Goal: Information Seeking & Learning: Compare options

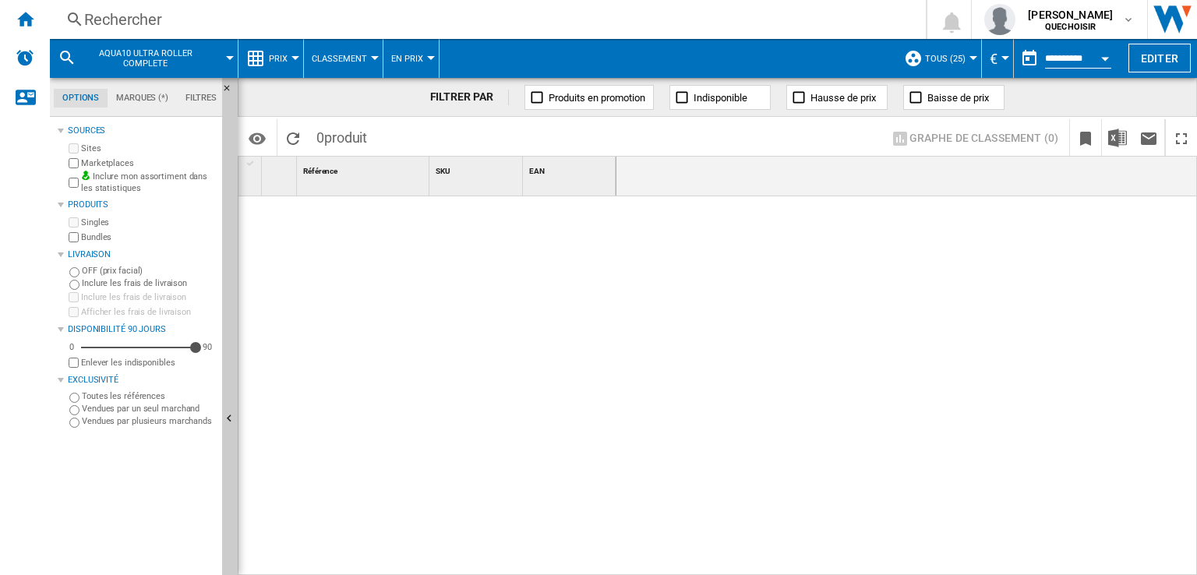
click at [472, 23] on div "Rechercher" at bounding box center [484, 20] width 801 height 22
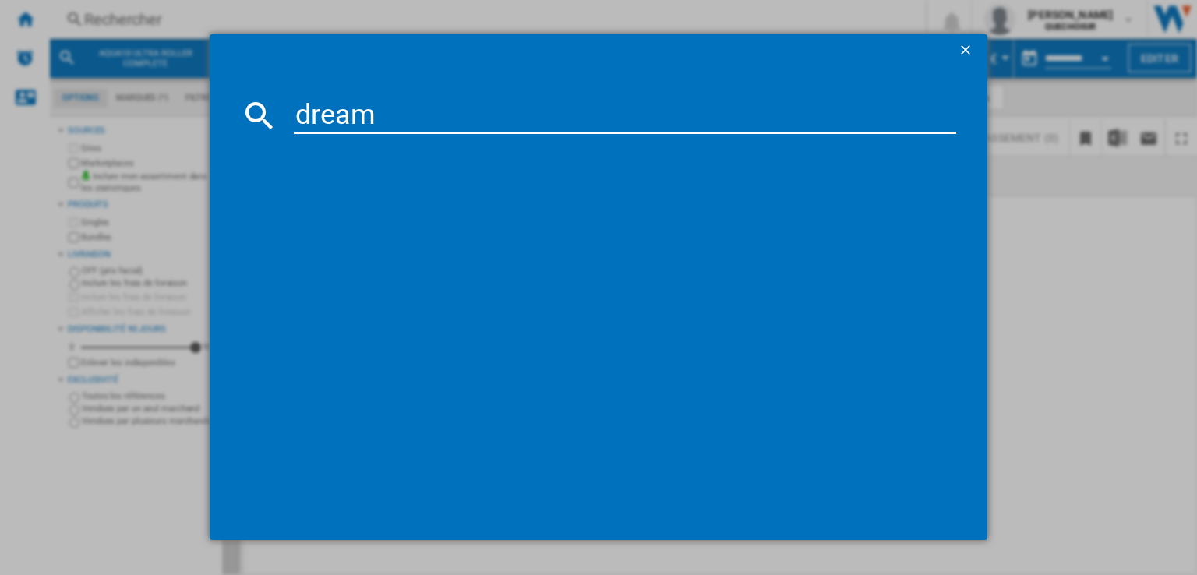
type input "dreame"
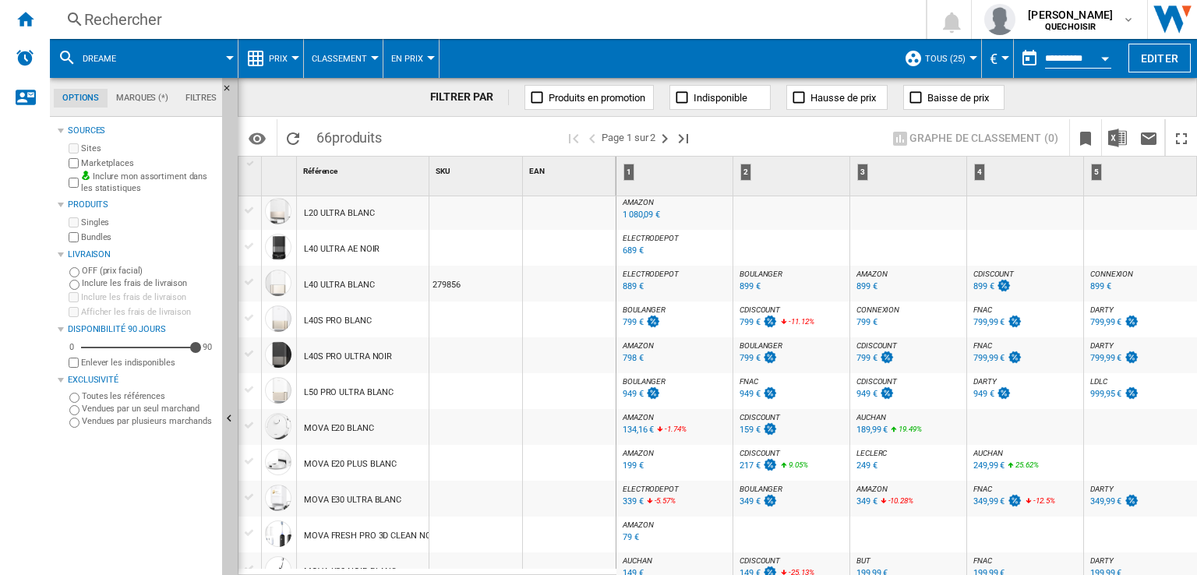
click at [635, 381] on span "BOULANGER" at bounding box center [644, 381] width 43 height 9
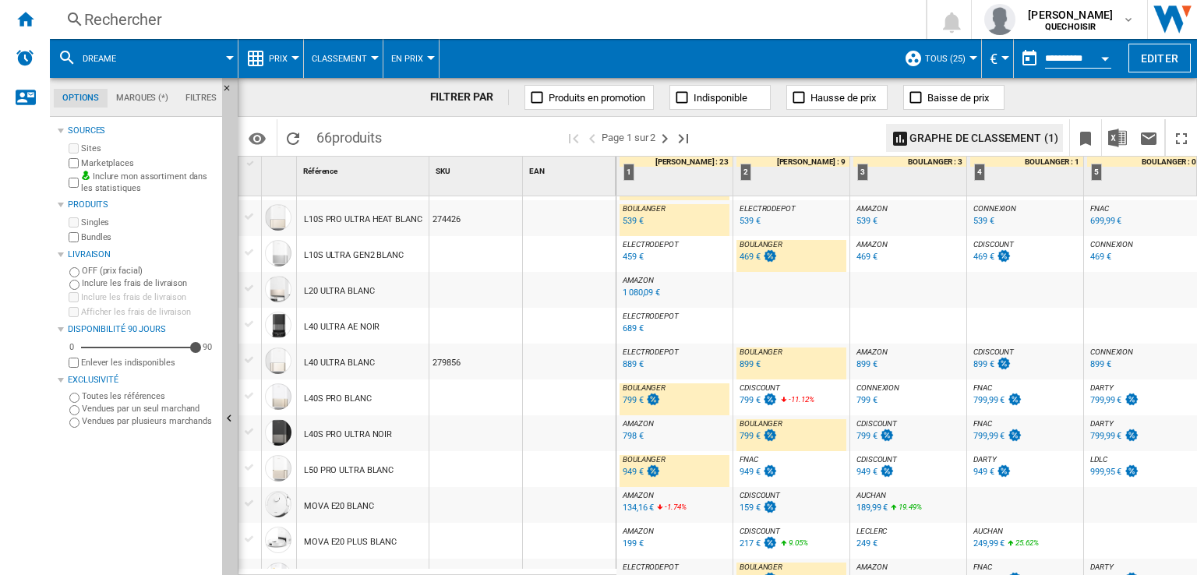
click at [1100, 389] on span "DARTY" at bounding box center [1102, 388] width 23 height 9
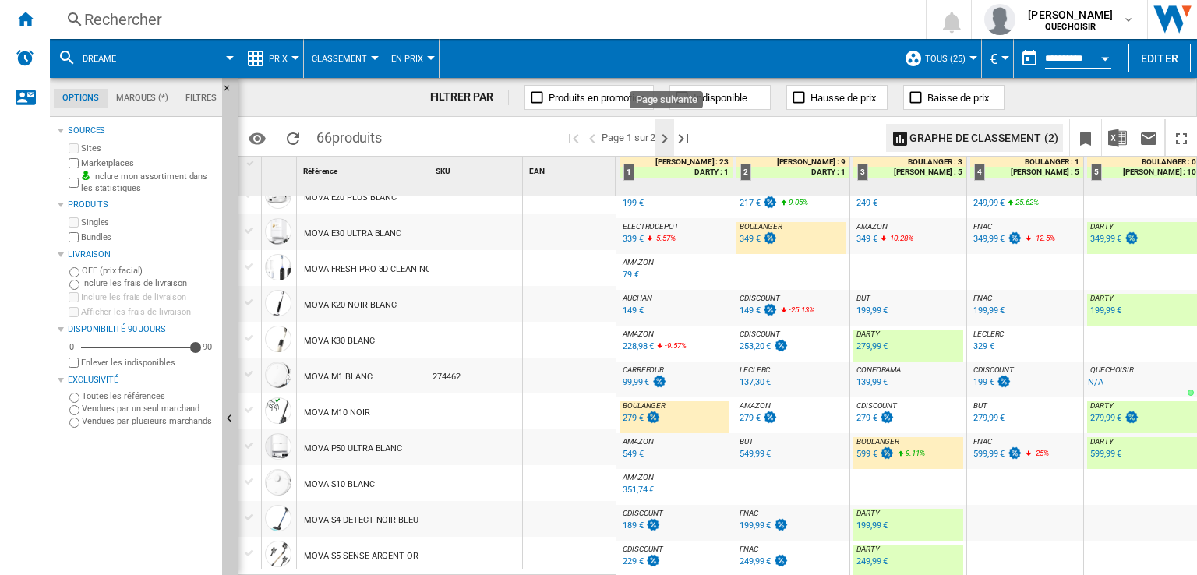
click at [663, 133] on ng-md-icon "Page suivante" at bounding box center [665, 138] width 19 height 19
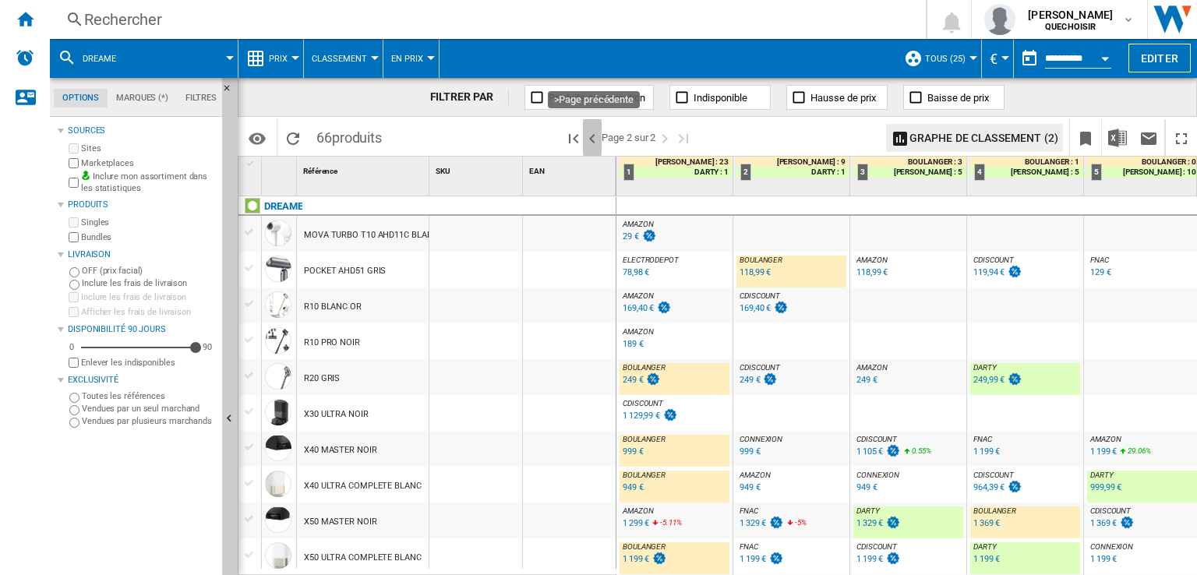
click at [597, 144] on ng-md-icon ">Page précédente" at bounding box center [592, 138] width 19 height 19
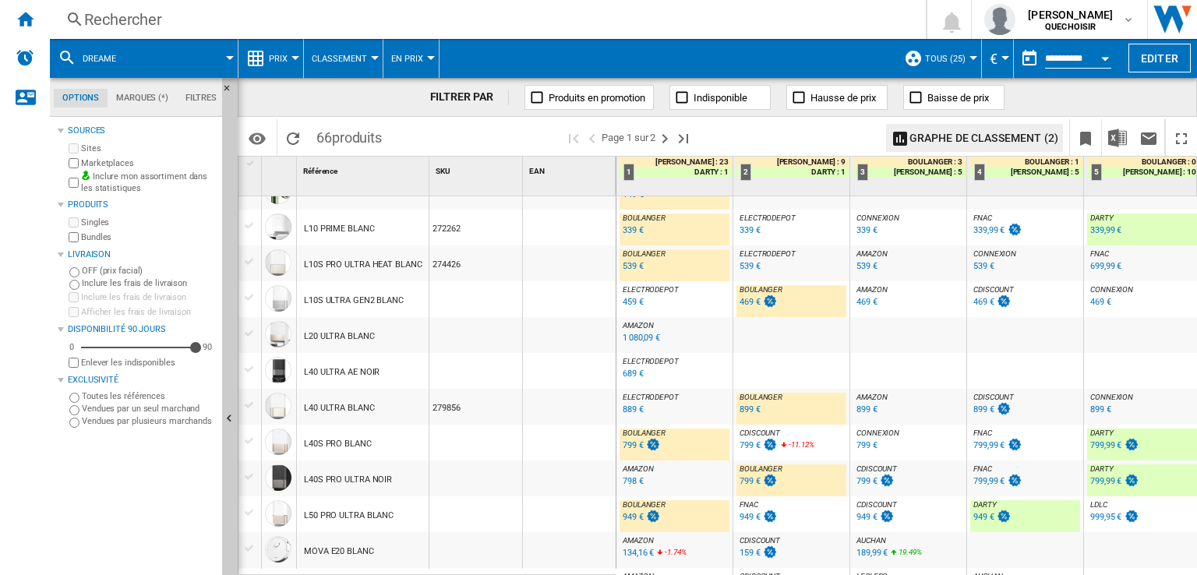
scroll to position [812, 0]
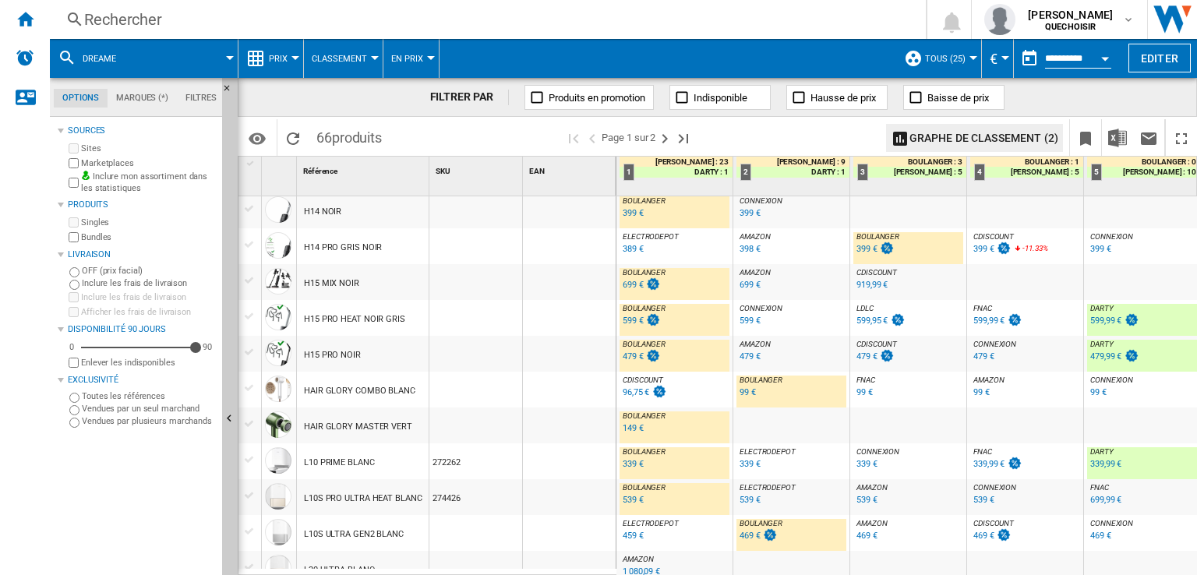
click at [284, 23] on div "Rechercher" at bounding box center [484, 20] width 801 height 22
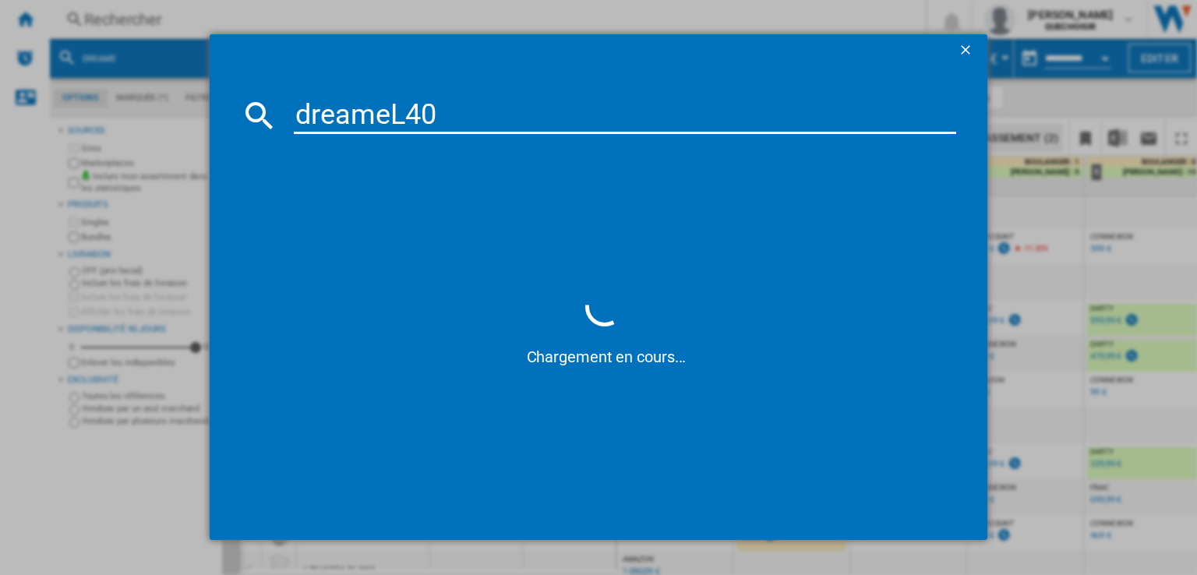
type input "dreame L40"
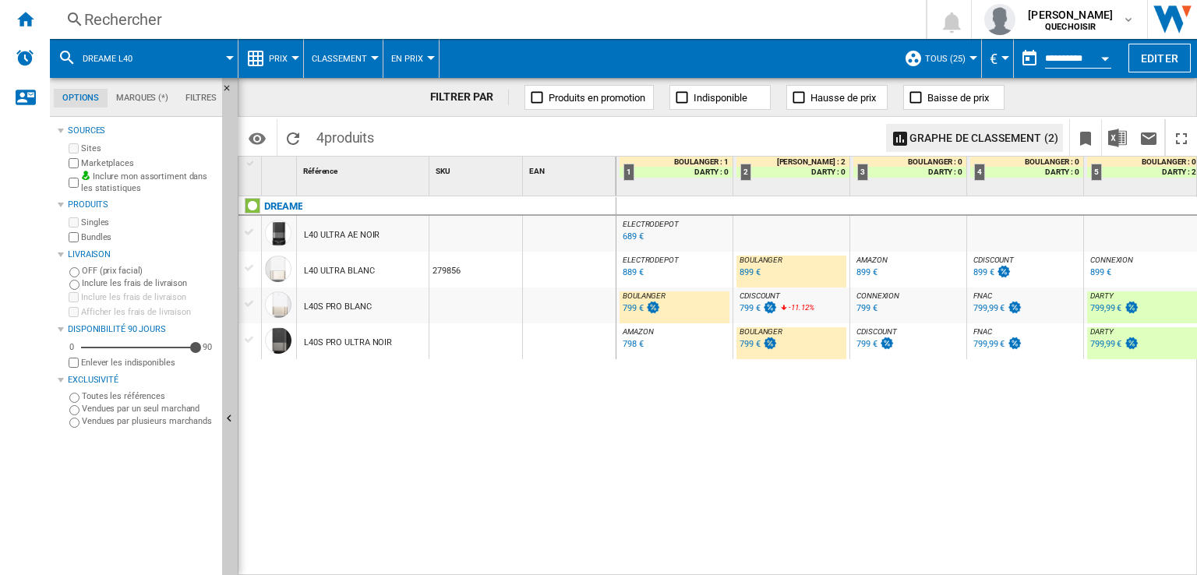
click at [751, 347] on div "799 €" at bounding box center [750, 344] width 21 height 10
click at [227, 84] on ng-md-icon "Masquer" at bounding box center [231, 92] width 19 height 19
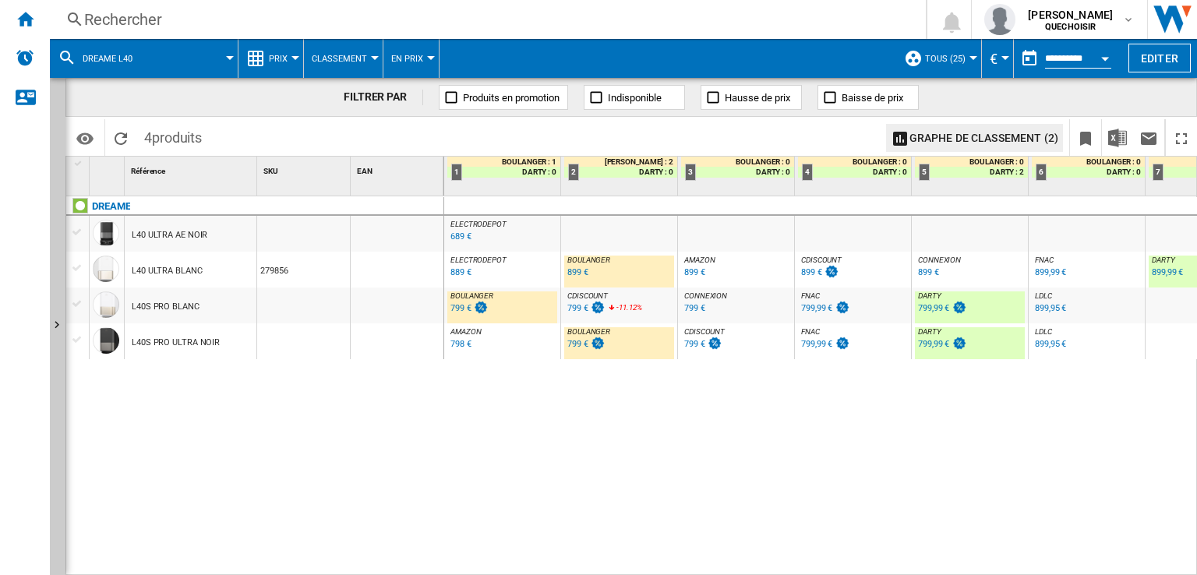
click at [927, 343] on div "799,99 €" at bounding box center [933, 344] width 31 height 10
click at [926, 256] on span "CONNEXION" at bounding box center [939, 260] width 43 height 9
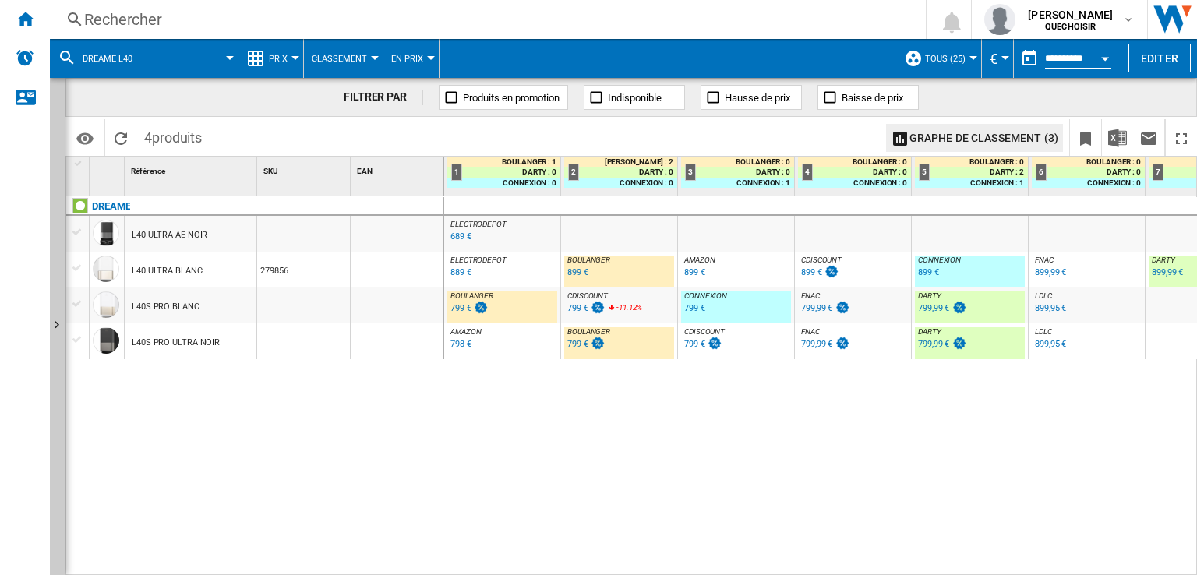
click at [173, 19] on div "Rechercher" at bounding box center [484, 20] width 801 height 22
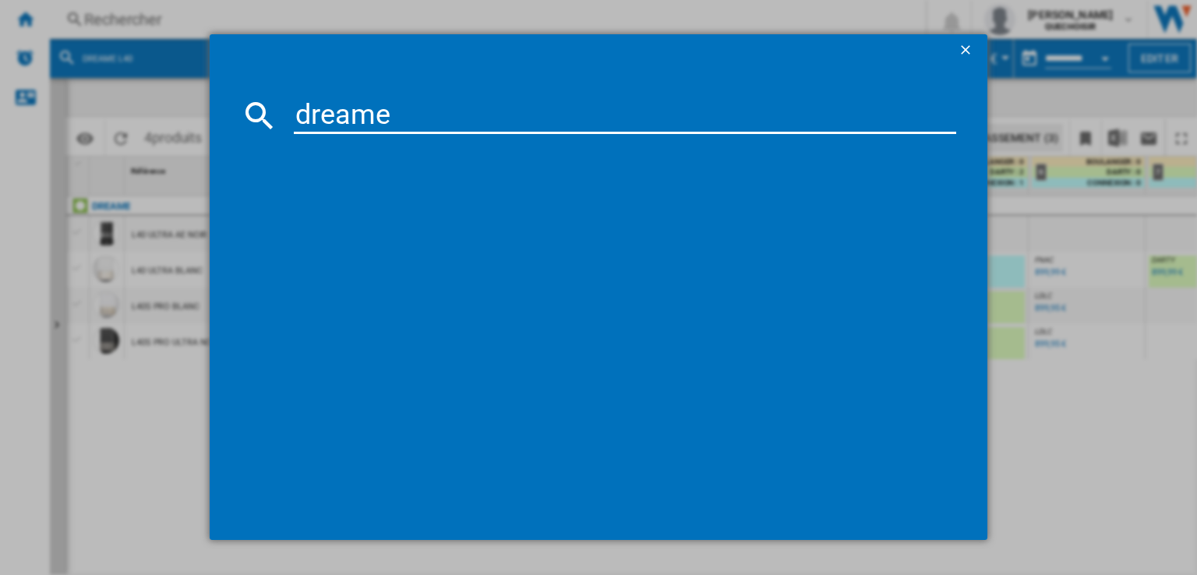
type input "dreame X50"
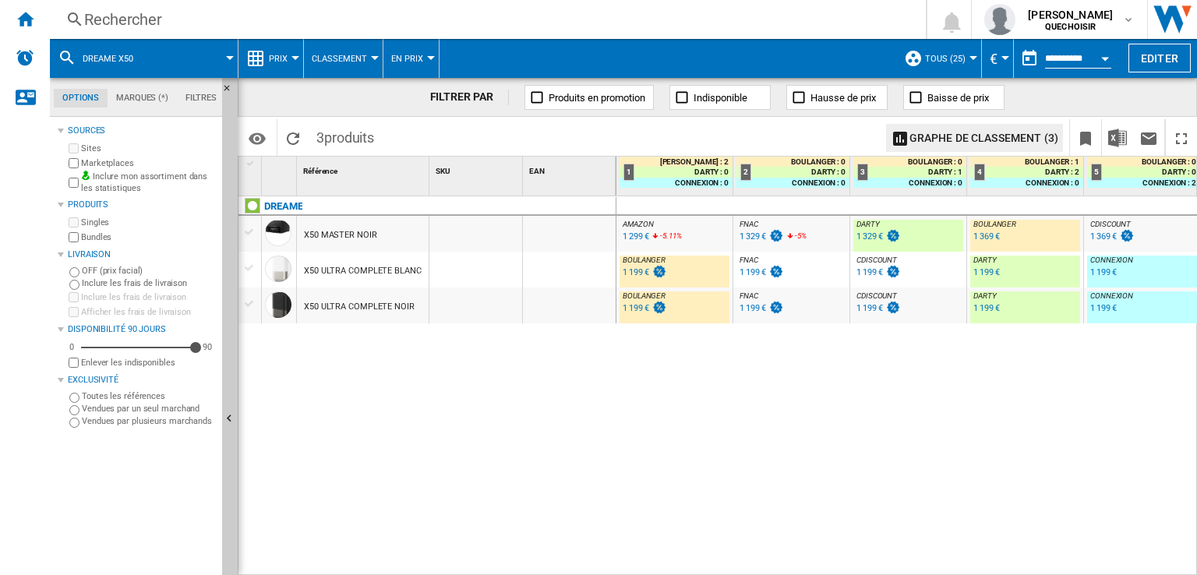
click at [992, 269] on div "1 199 €" at bounding box center [987, 272] width 27 height 10
click at [988, 316] on div "-1.0 % 1 199 € % N/A" at bounding box center [993, 319] width 44 height 37
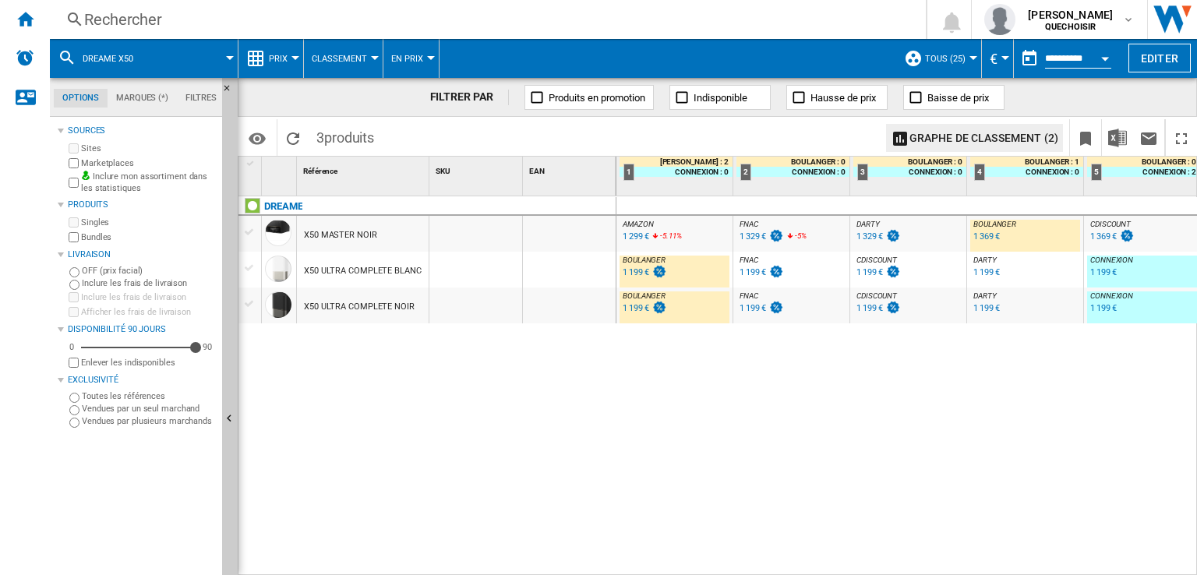
click at [985, 307] on div "1 199 €" at bounding box center [987, 308] width 27 height 10
click at [865, 225] on span "DARTY" at bounding box center [868, 224] width 23 height 9
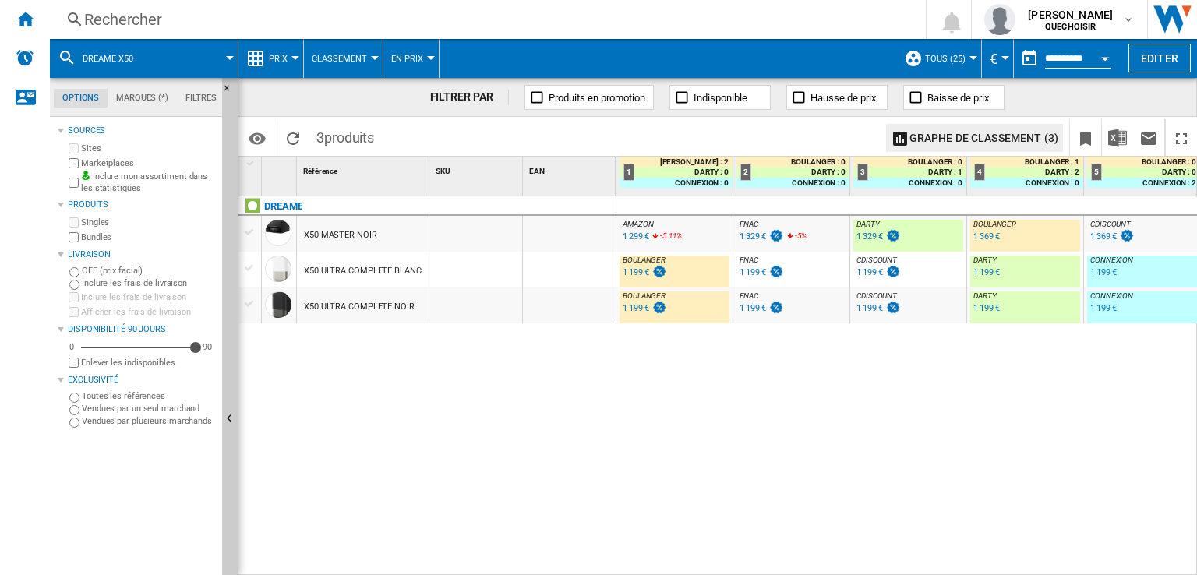
click at [867, 235] on div "1 329 €" at bounding box center [870, 237] width 27 height 10
click at [283, 16] on div "Rechercher" at bounding box center [484, 20] width 801 height 22
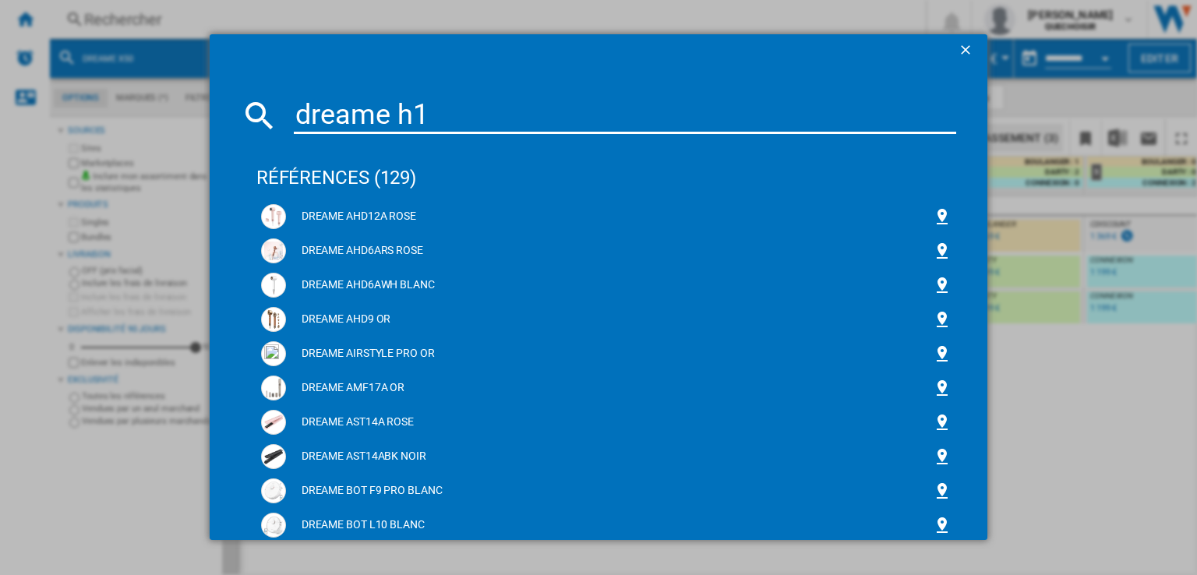
type input "dreame h12"
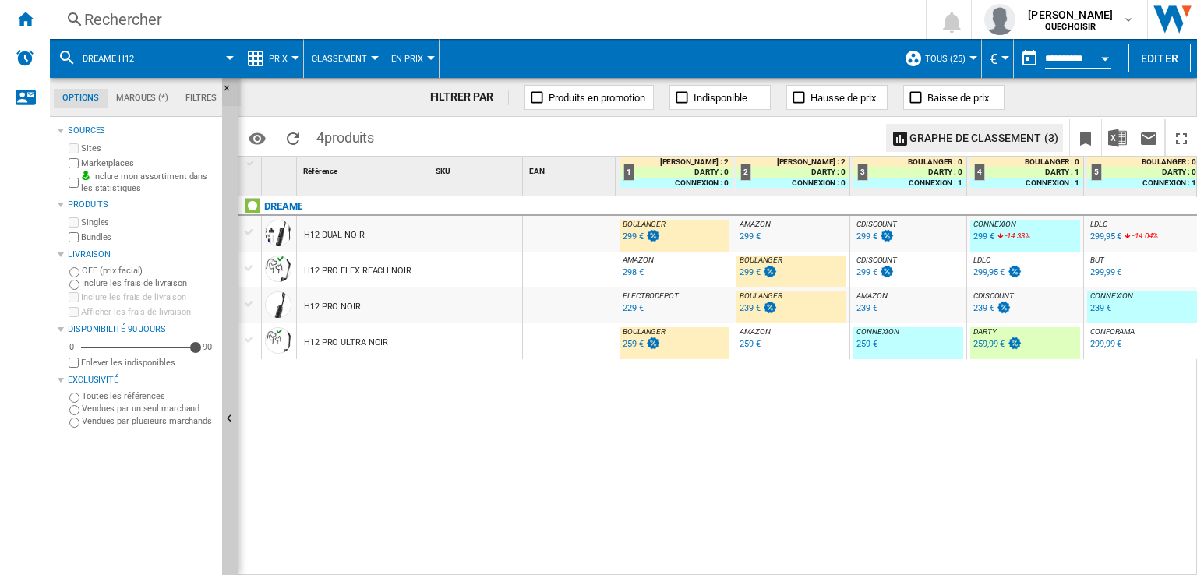
click at [231, 88] on ng-md-icon "Masquer" at bounding box center [231, 92] width 19 height 19
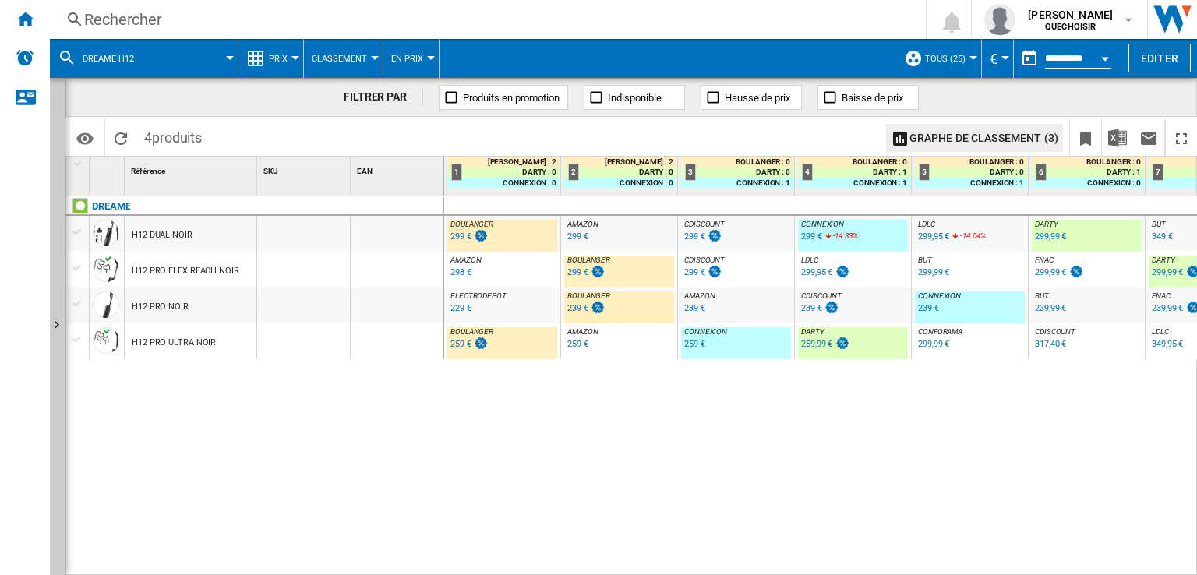
click at [466, 235] on div "299 €" at bounding box center [461, 237] width 21 height 10
click at [79, 230] on div at bounding box center [77, 232] width 16 height 14
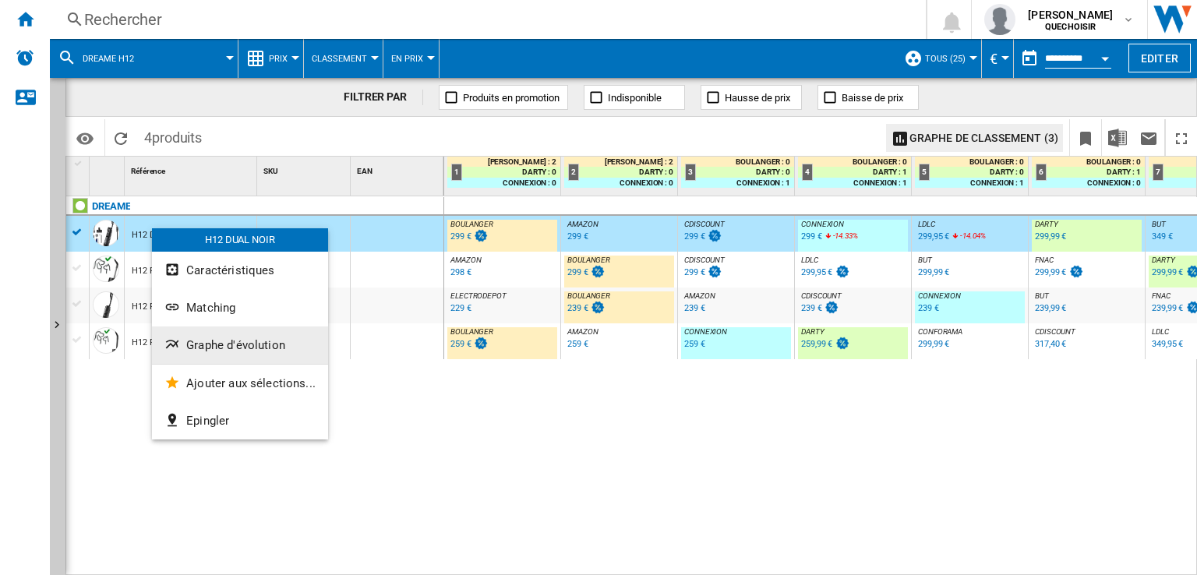
click at [235, 341] on span "Graphe d'évolution" at bounding box center [235, 345] width 99 height 14
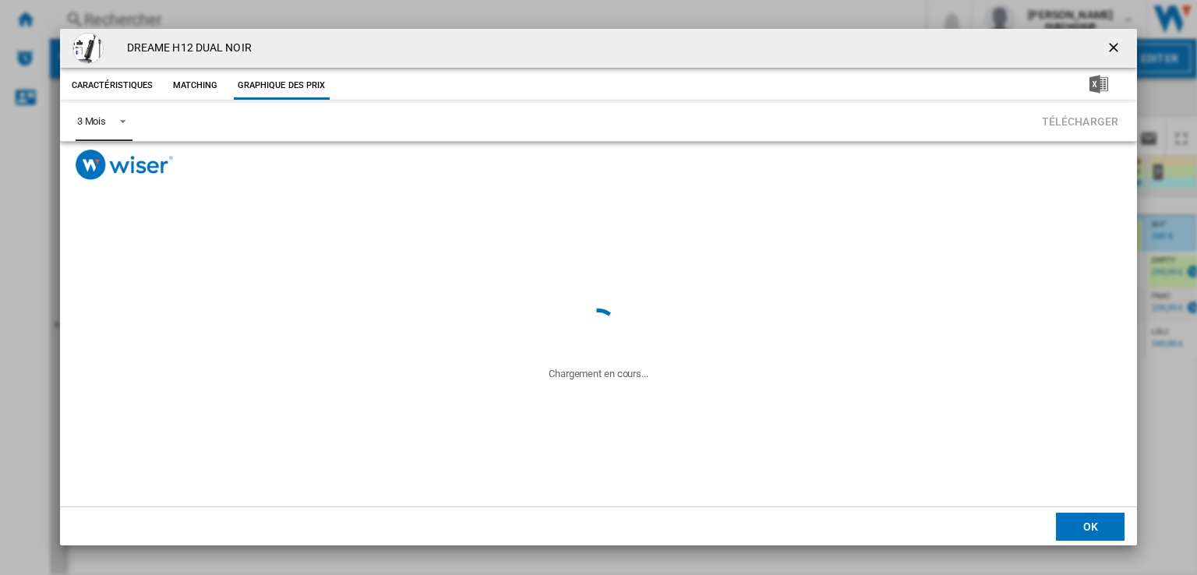
click at [99, 118] on div "3 Mois" at bounding box center [91, 121] width 29 height 12
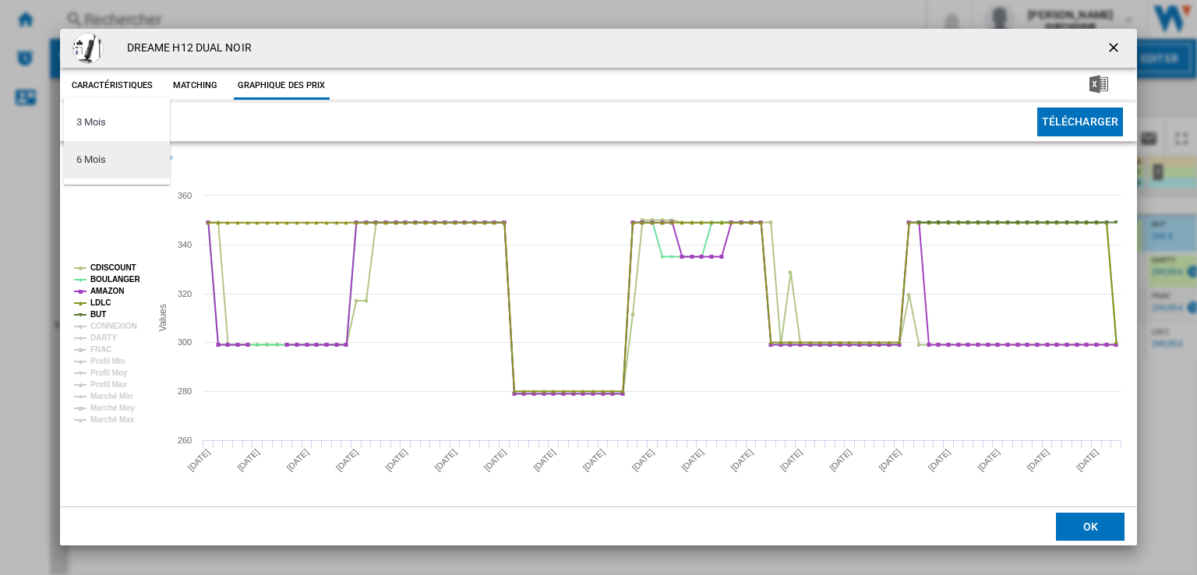
click at [100, 157] on div "6 Mois" at bounding box center [90, 160] width 29 height 14
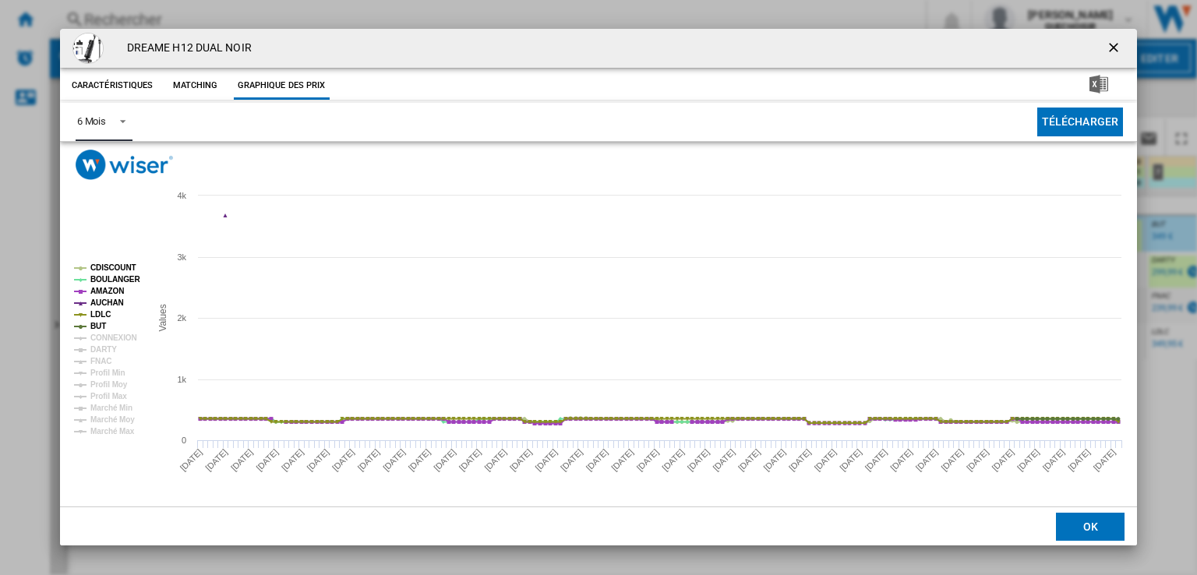
click at [108, 302] on tspan "AUCHAN" at bounding box center [107, 303] width 34 height 9
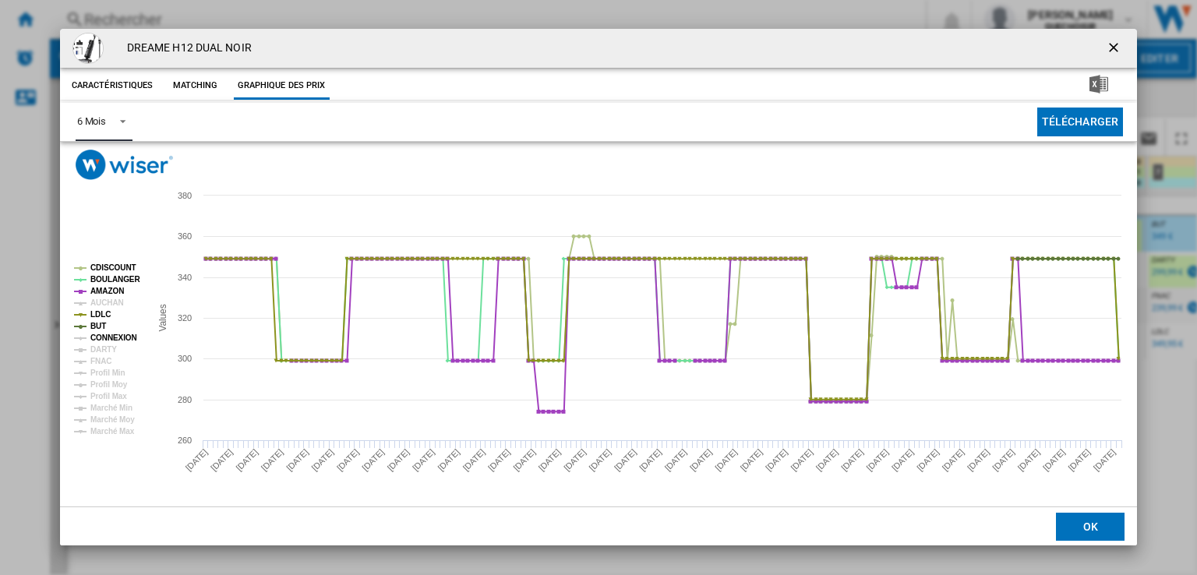
click at [106, 338] on tspan "CONNEXION" at bounding box center [113, 338] width 47 height 9
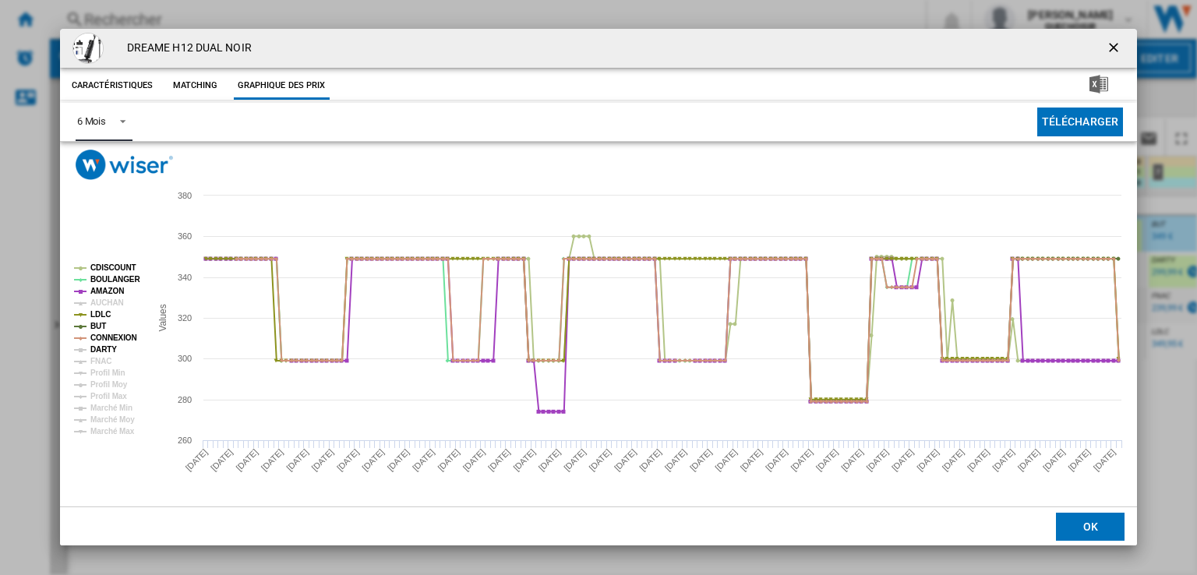
click at [106, 348] on tspan "DARTY" at bounding box center [103, 349] width 27 height 9
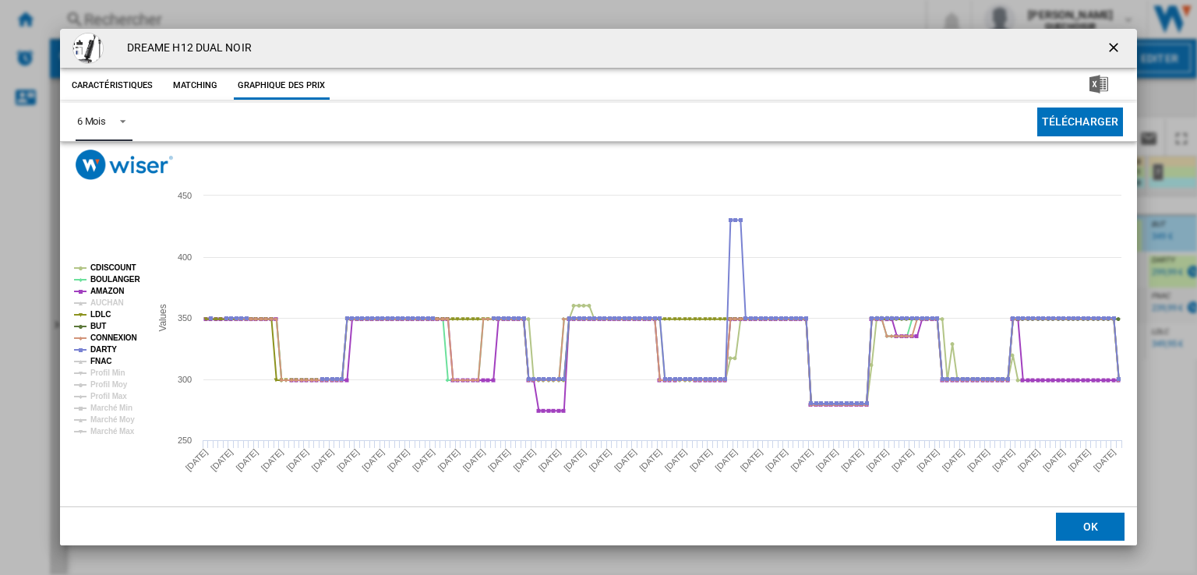
click at [106, 359] on tspan "FNAC" at bounding box center [100, 361] width 21 height 9
click at [1117, 44] on ng-md-icon "getI18NText('BUTTONS.CLOSE_DIALOG')" at bounding box center [1115, 49] width 19 height 19
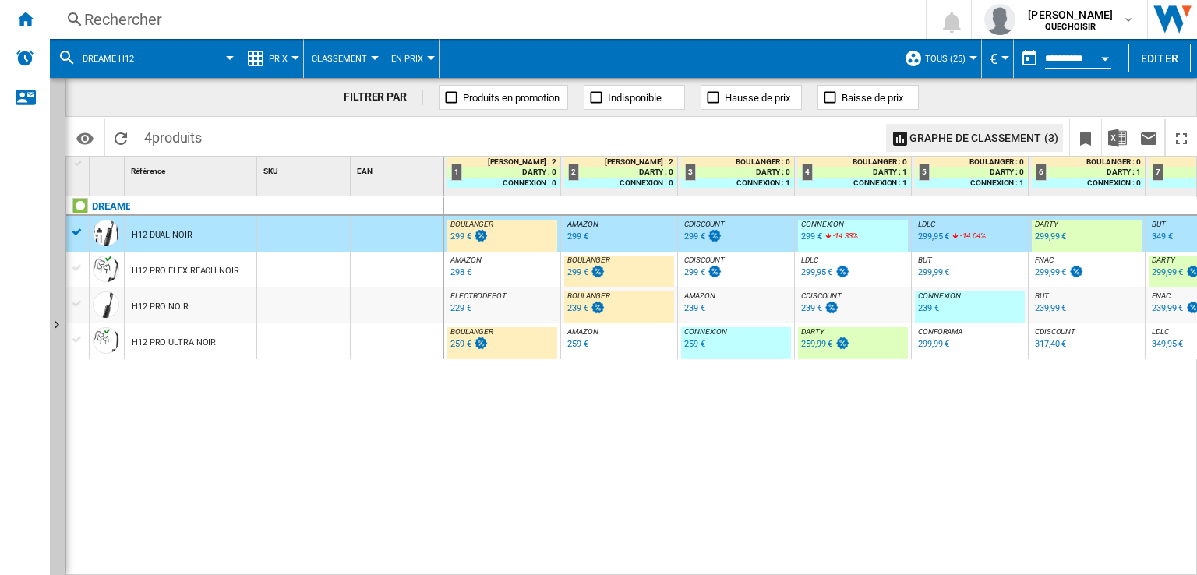
click at [286, 56] on span "Prix" at bounding box center [278, 59] width 19 height 10
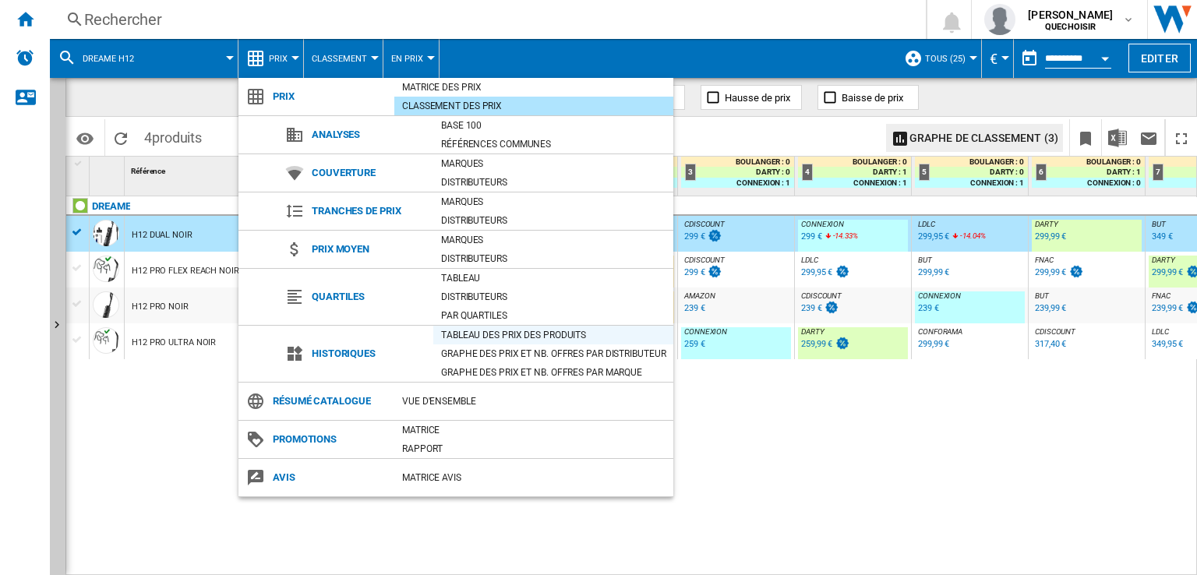
click at [471, 329] on div "Tableau des prix des produits" at bounding box center [553, 335] width 240 height 16
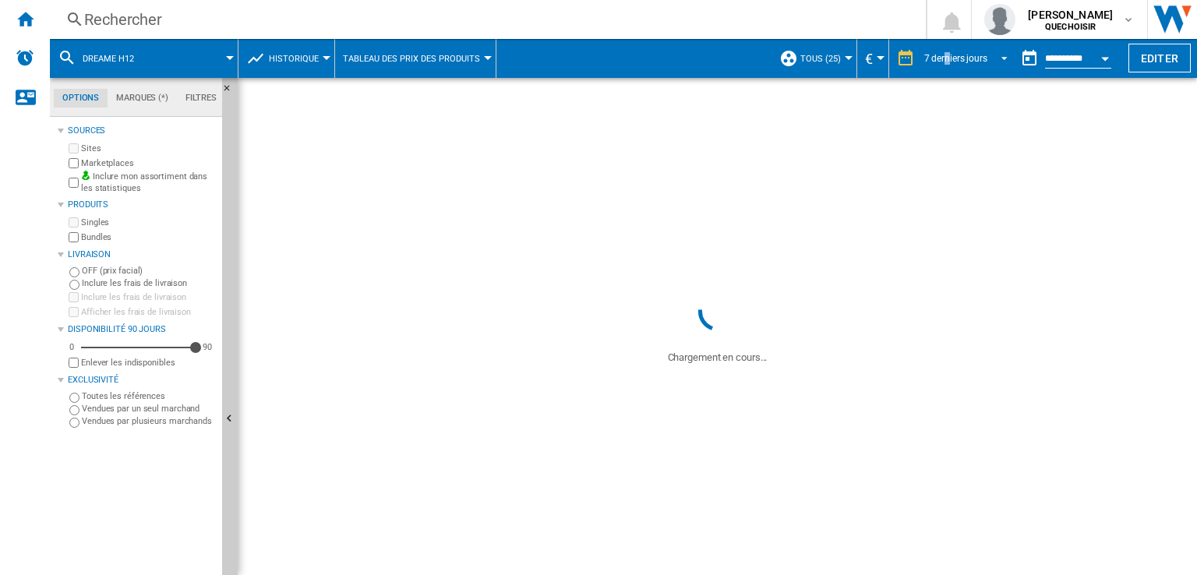
click at [945, 55] on div "7 derniers jours" at bounding box center [956, 58] width 63 height 11
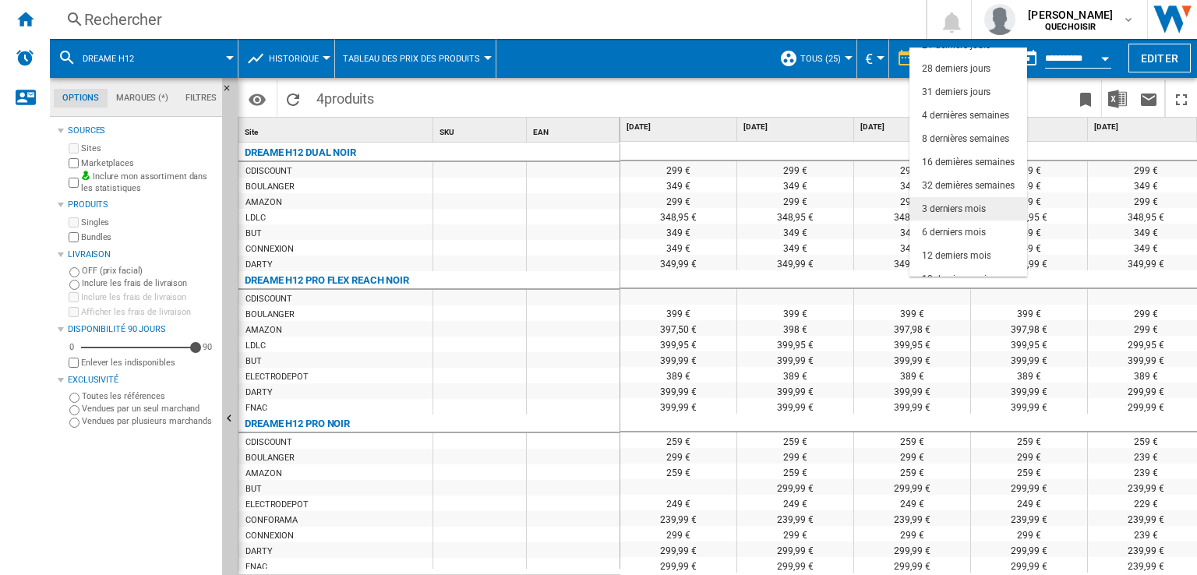
scroll to position [97, 0]
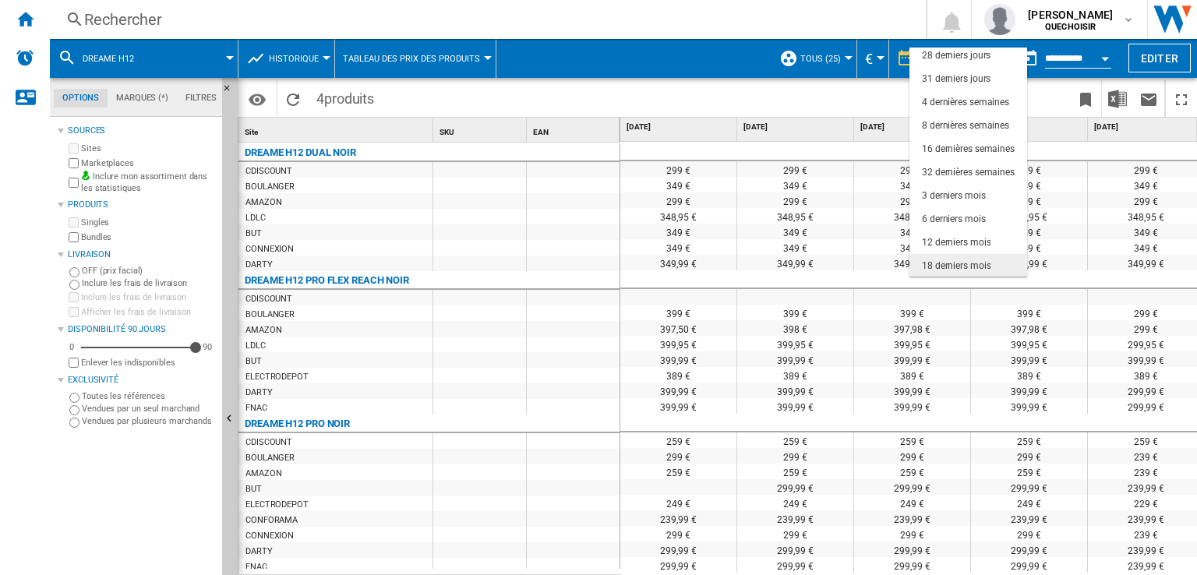
click at [935, 266] on div "18 derniers mois" at bounding box center [956, 266] width 69 height 13
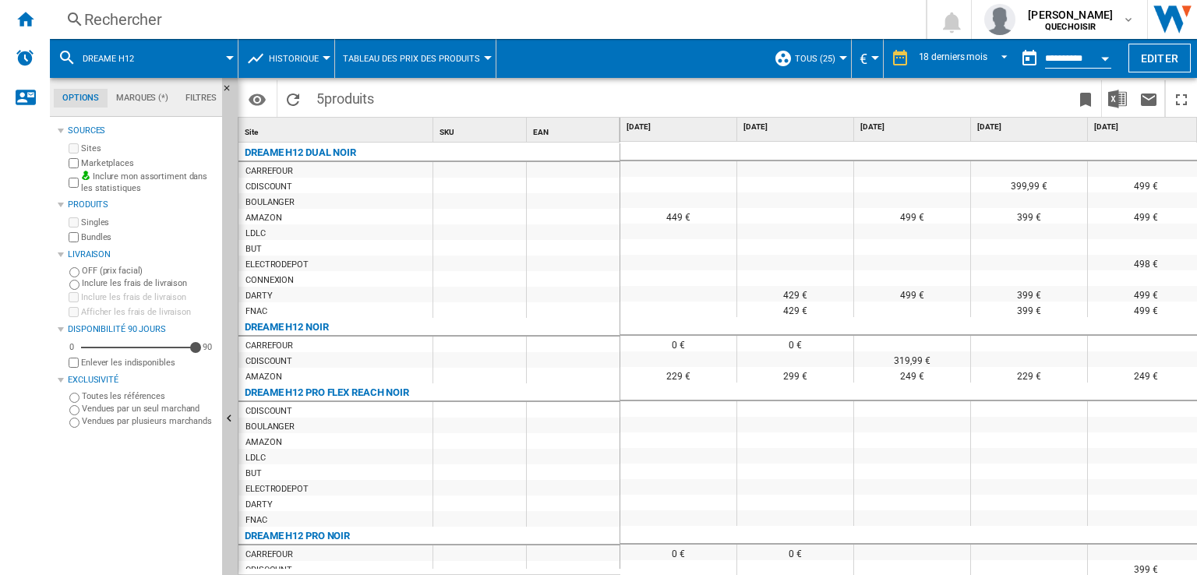
click at [723, 108] on span at bounding box center [554, 98] width 344 height 37
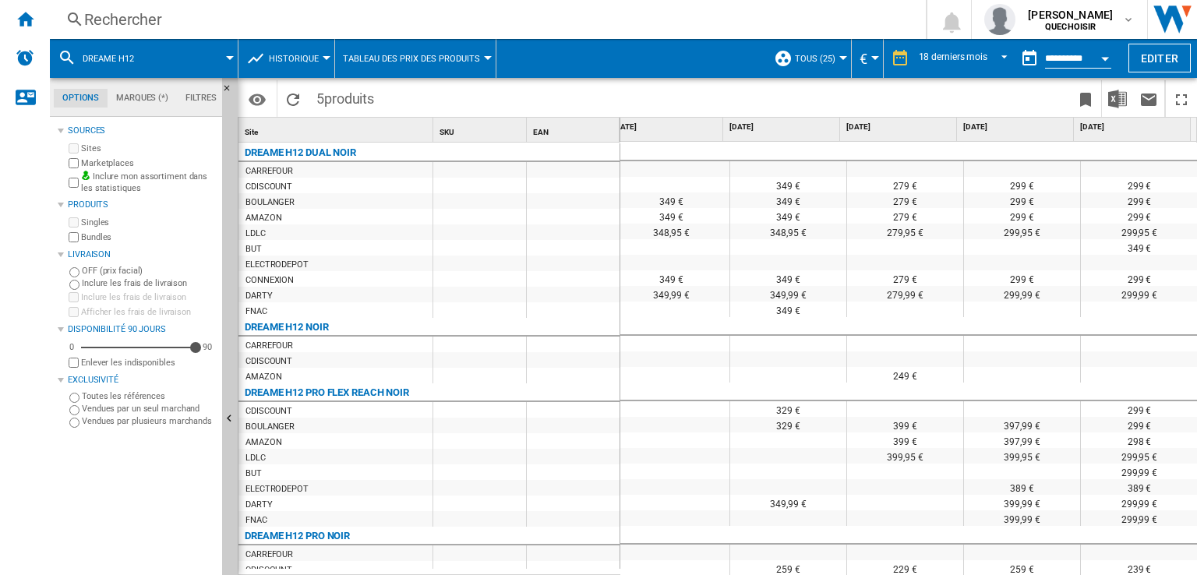
click at [283, 57] on span "Historique" at bounding box center [294, 59] width 50 height 10
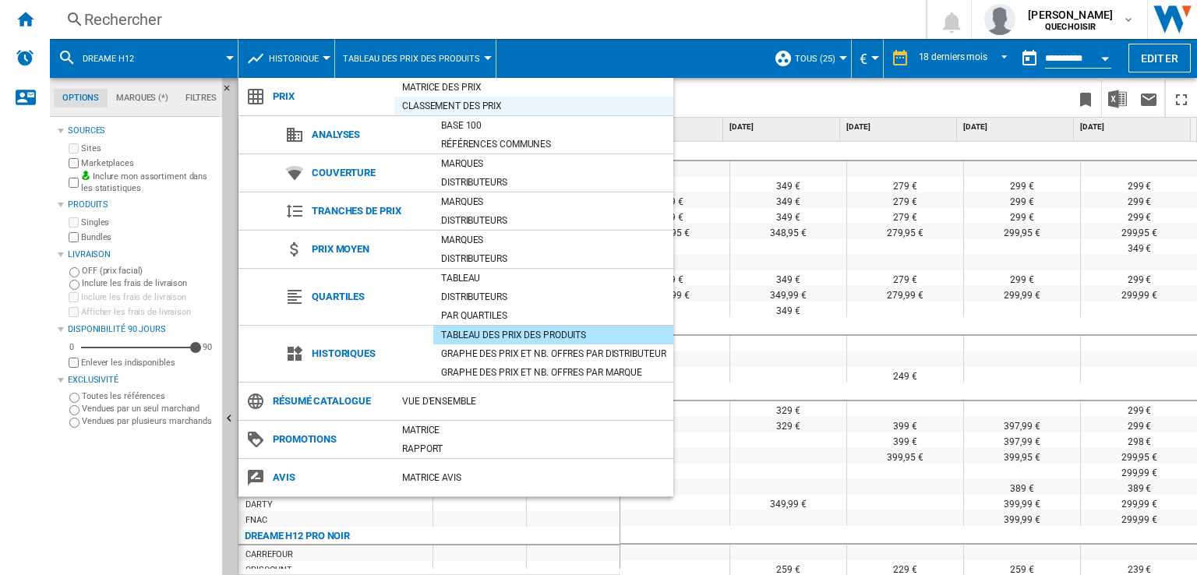
click at [405, 104] on div "Classement des prix" at bounding box center [533, 106] width 279 height 16
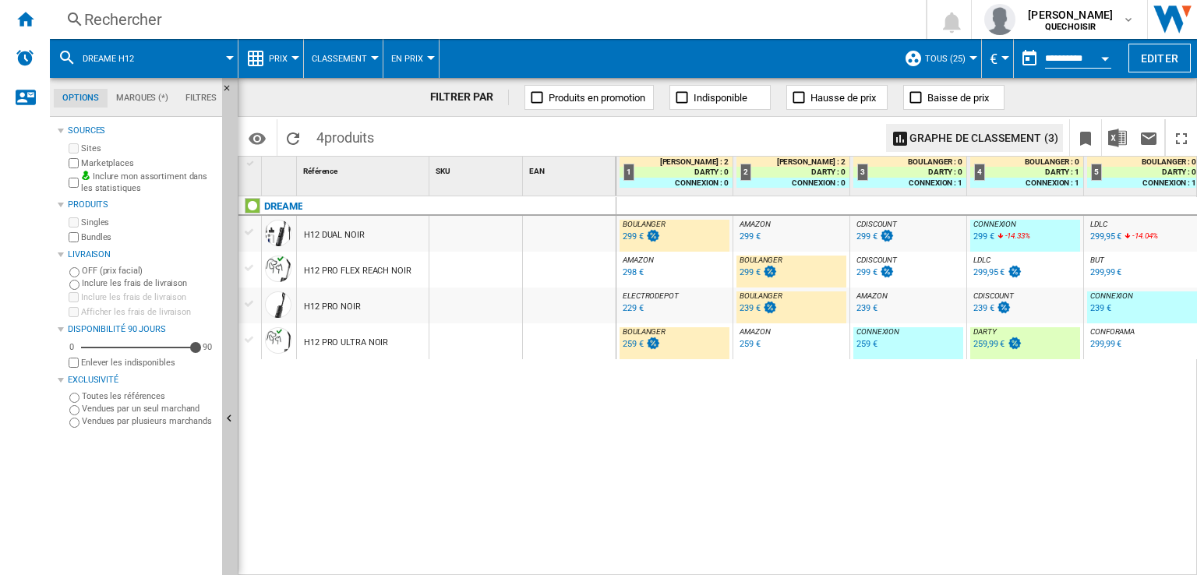
click at [751, 270] on div "299 €" at bounding box center [750, 272] width 21 height 10
click at [465, 19] on div "Rechercher" at bounding box center [484, 20] width 801 height 22
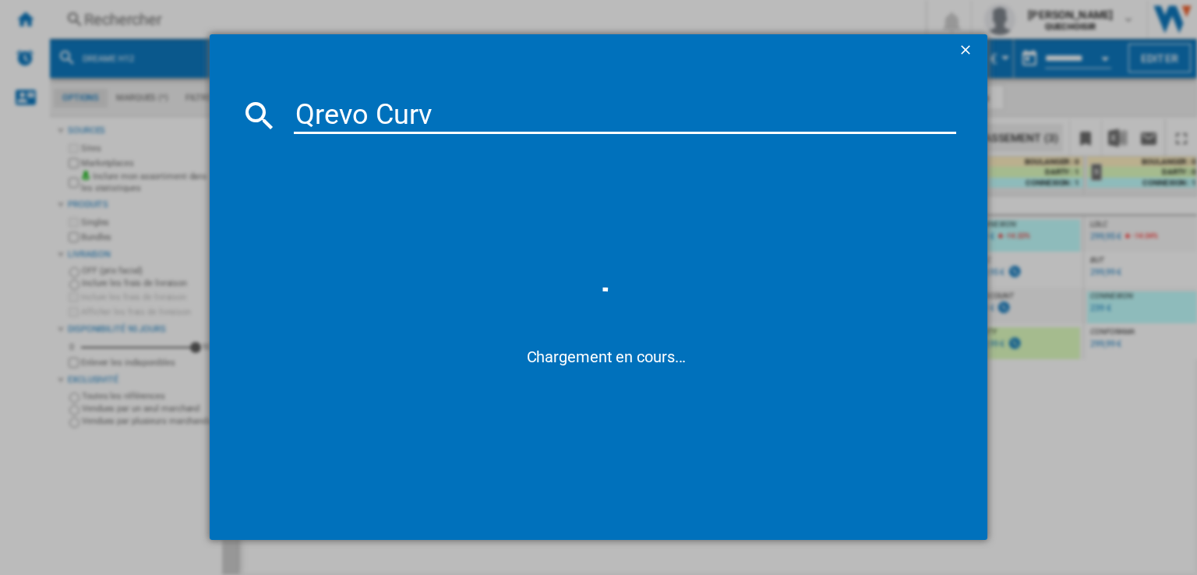
type input "Qrevo Curv"
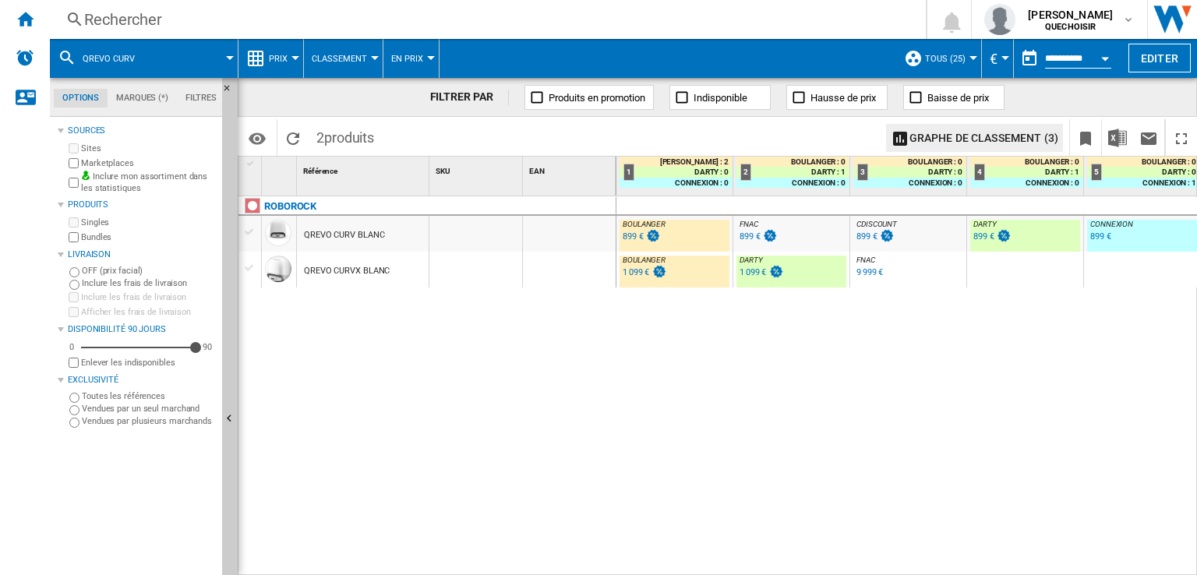
click at [508, 417] on div "ROBOROCK QREVO CURV BLANC QREVO CURVX BLANC" at bounding box center [428, 382] width 378 height 373
click at [747, 274] on div "1 099 €" at bounding box center [753, 272] width 27 height 10
click at [642, 272] on div "1 099 €" at bounding box center [636, 272] width 27 height 10
click at [857, 275] on div "9 999 €" at bounding box center [870, 272] width 27 height 10
click at [449, 16] on div "Rechercher" at bounding box center [484, 20] width 801 height 22
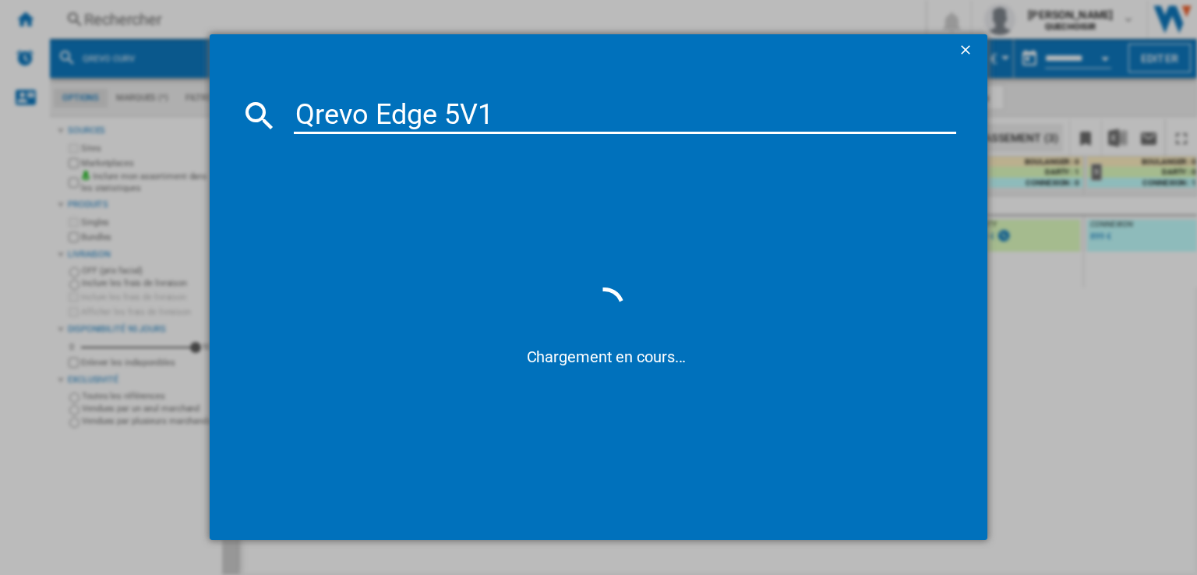
drag, startPoint x: 440, startPoint y: 115, endPoint x: 801, endPoint y: 111, distance: 361.7
click at [744, 114] on input "Qrevo Edge 5V1" at bounding box center [625, 115] width 663 height 37
type input "Qrevo Edge"
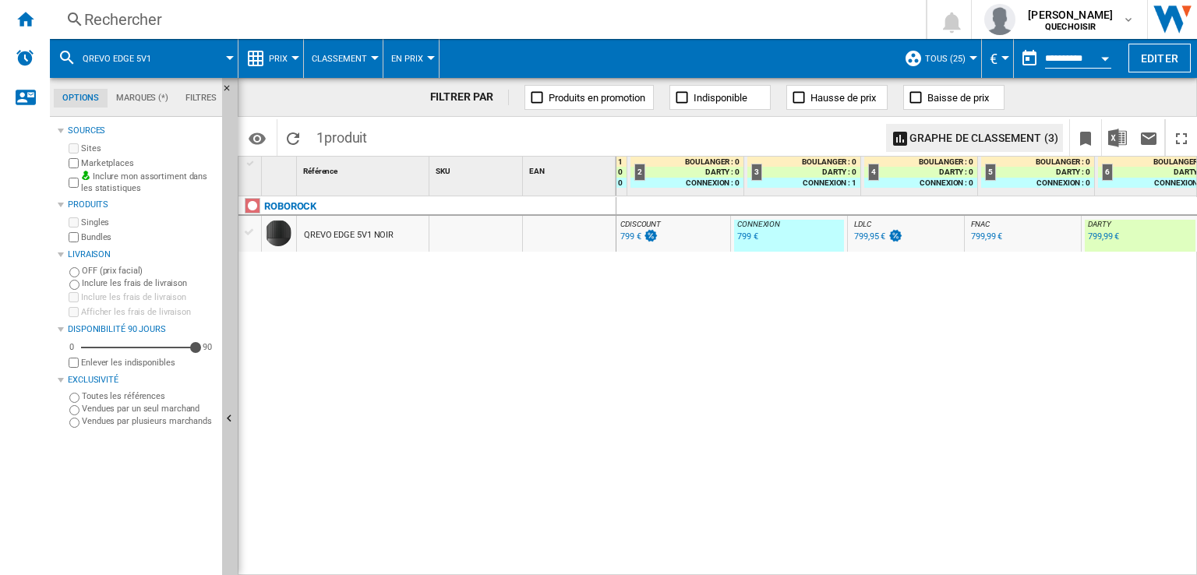
scroll to position [0, 119]
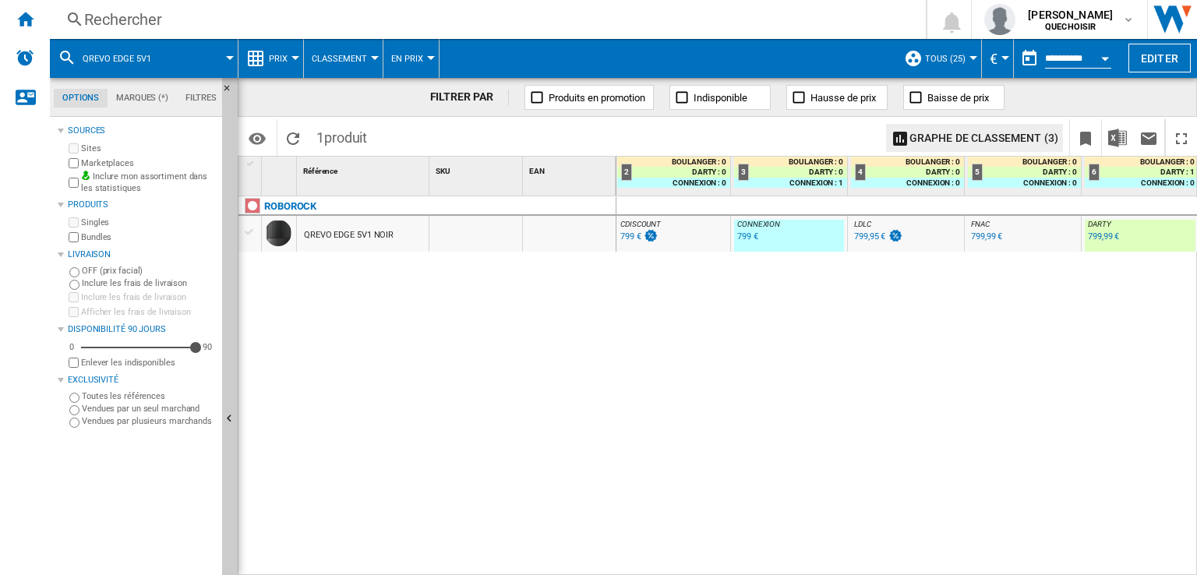
click at [1091, 238] on div "799,99 €" at bounding box center [1103, 237] width 31 height 10
click at [497, 16] on div "Rechercher" at bounding box center [484, 20] width 801 height 22
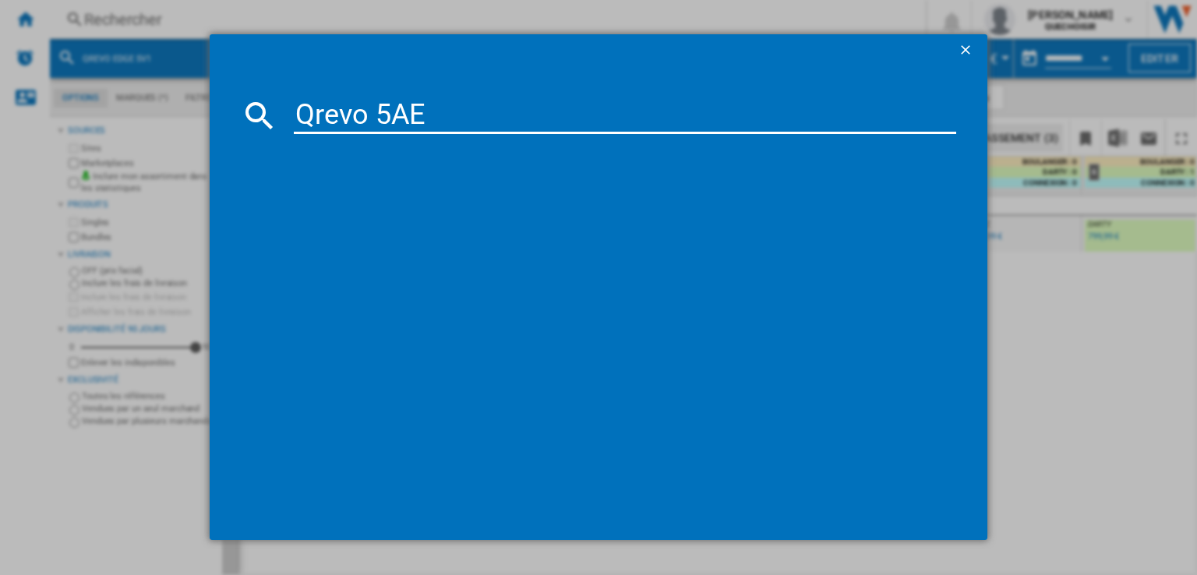
type input "Qrevo 5AE"
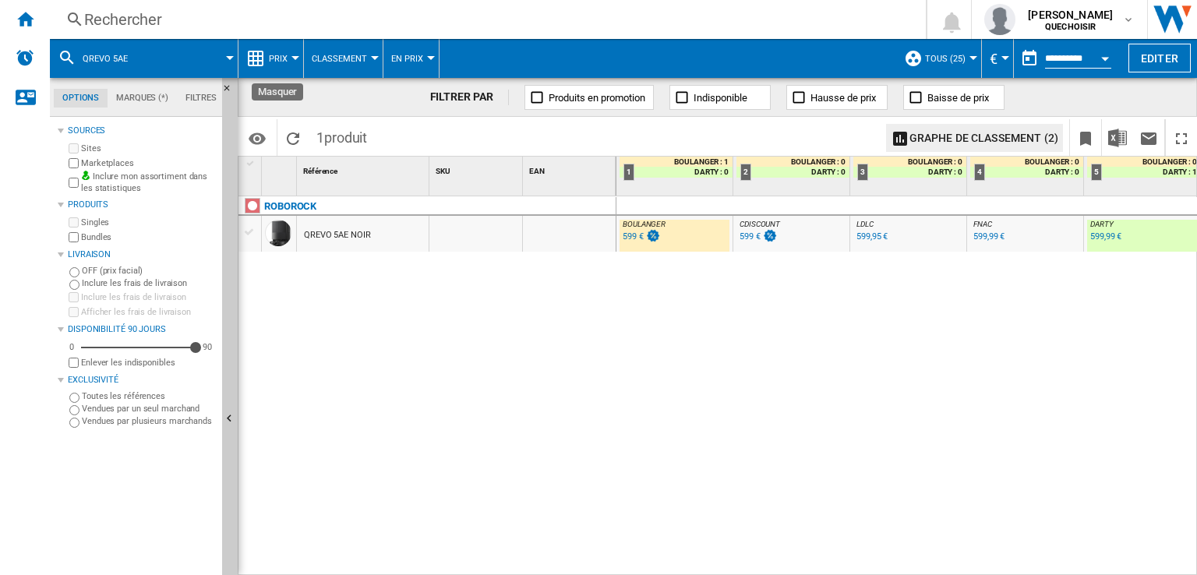
drag, startPoint x: 225, startPoint y: 86, endPoint x: 260, endPoint y: 97, distance: 36.0
click at [225, 86] on ng-md-icon "Masquer" at bounding box center [231, 92] width 19 height 19
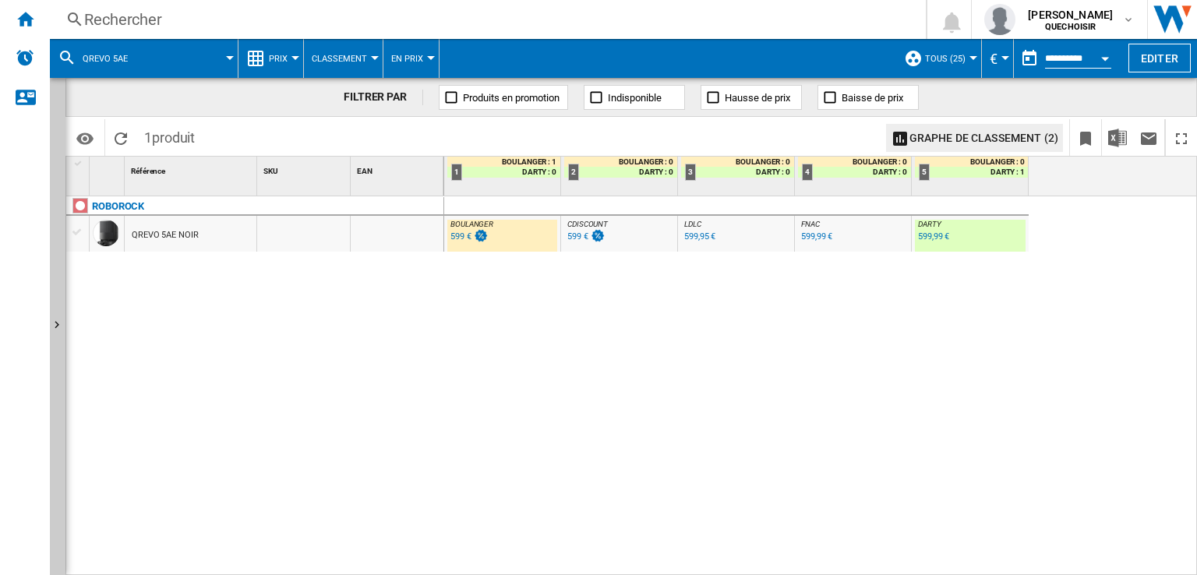
click at [930, 240] on div "599,99 €" at bounding box center [933, 237] width 31 height 10
click at [456, 235] on div "599 €" at bounding box center [461, 237] width 21 height 10
click at [495, 25] on div "Rechercher" at bounding box center [484, 20] width 801 height 22
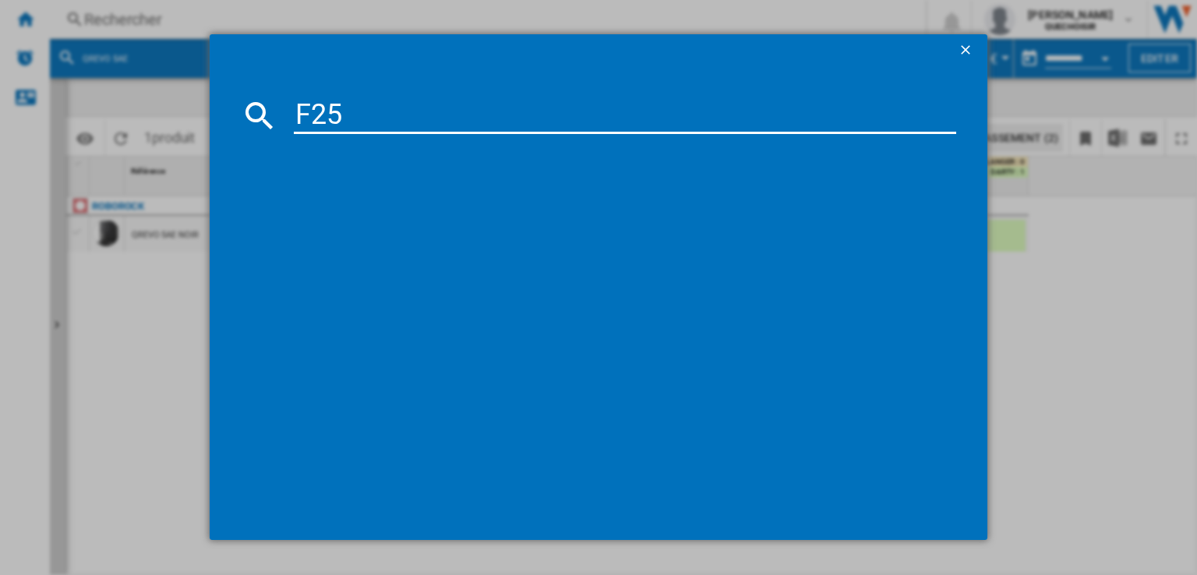
type input "F25"
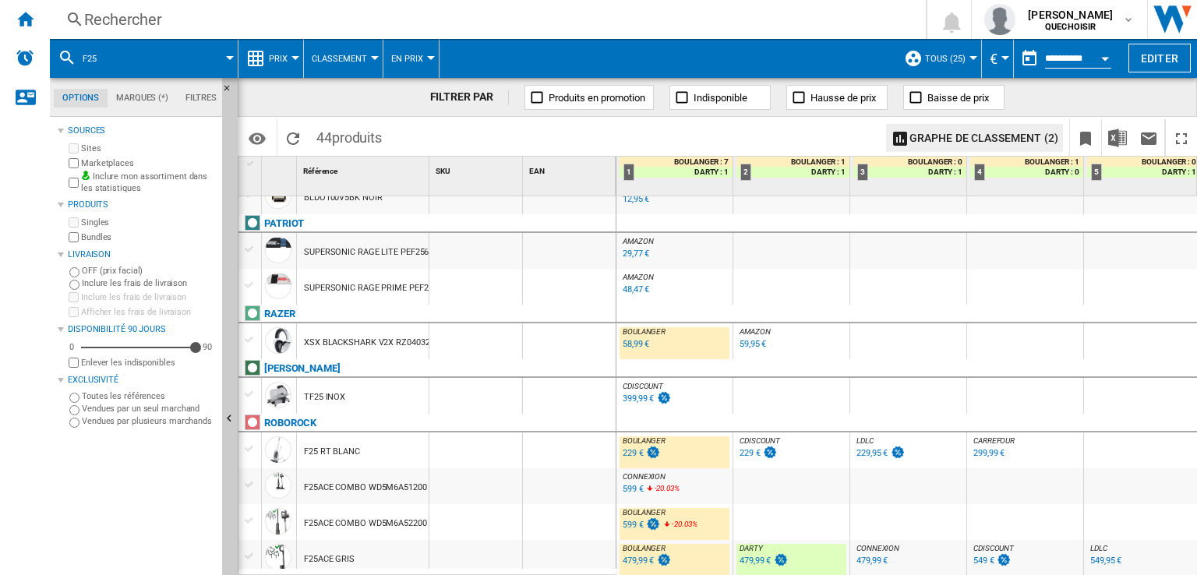
scroll to position [1247, 0]
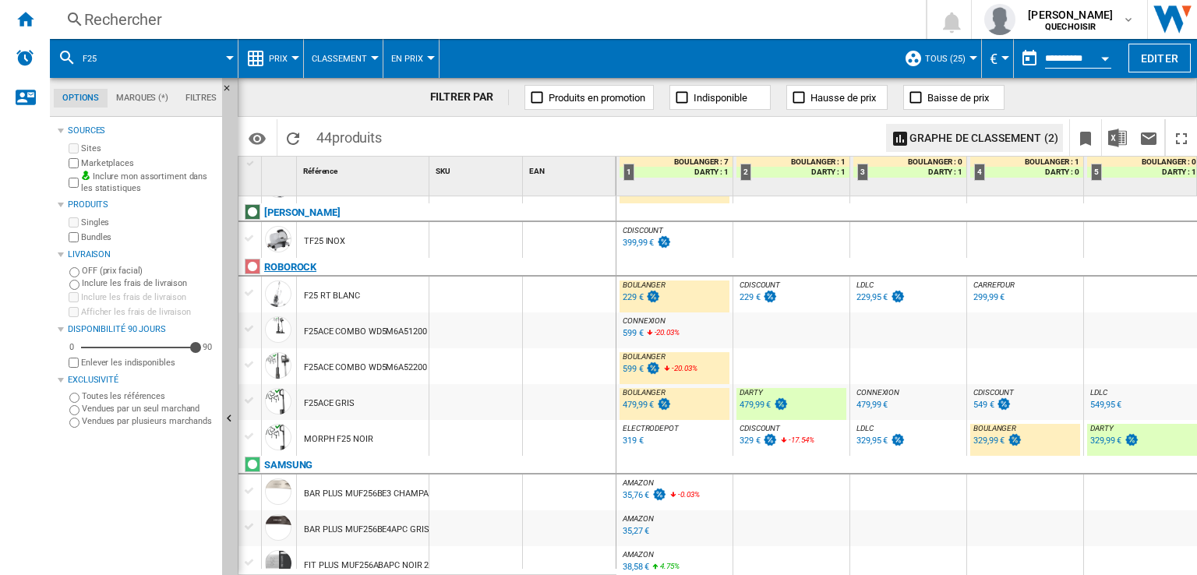
click at [286, 264] on div "ROBOROCK" at bounding box center [290, 267] width 52 height 19
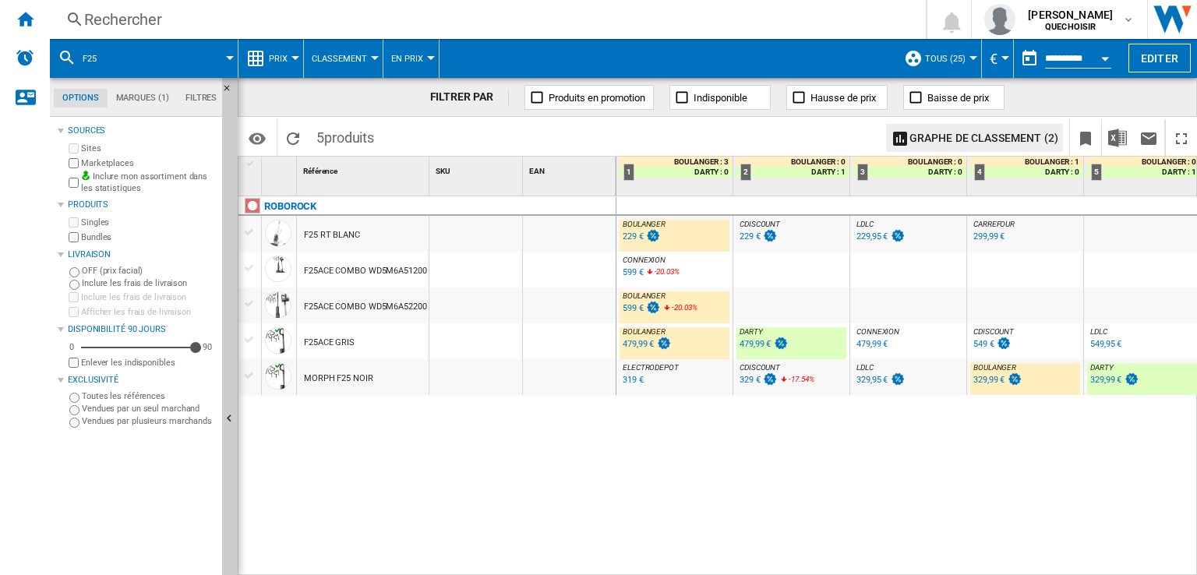
click at [628, 239] on div "229 €" at bounding box center [633, 237] width 21 height 10
click at [628, 270] on div "599 €" at bounding box center [633, 272] width 21 height 10
click at [631, 311] on div "599 €" at bounding box center [633, 308] width 21 height 10
click at [636, 343] on div "479,99 €" at bounding box center [638, 344] width 31 height 10
click at [756, 344] on div "479,99 €" at bounding box center [755, 344] width 31 height 10
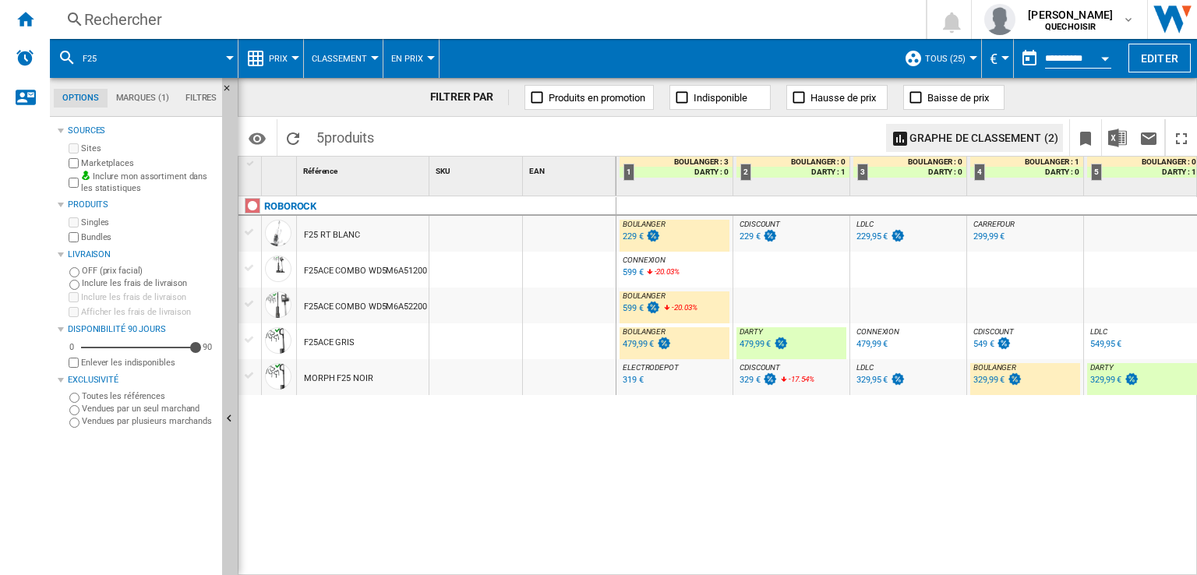
click at [639, 343] on div "479,99 €" at bounding box center [638, 344] width 31 height 10
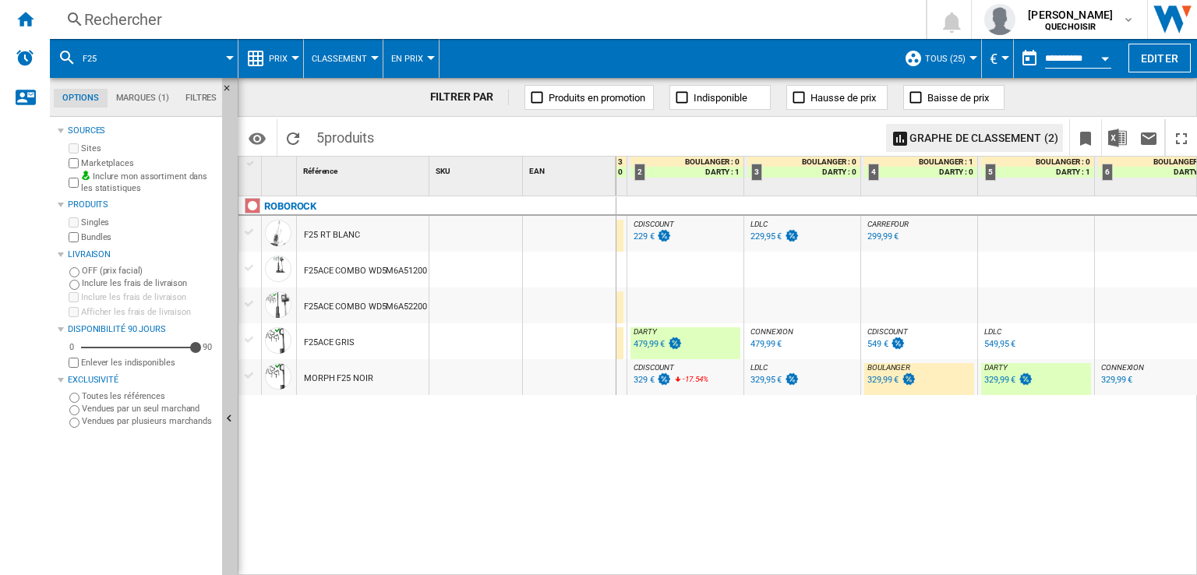
scroll to position [0, 119]
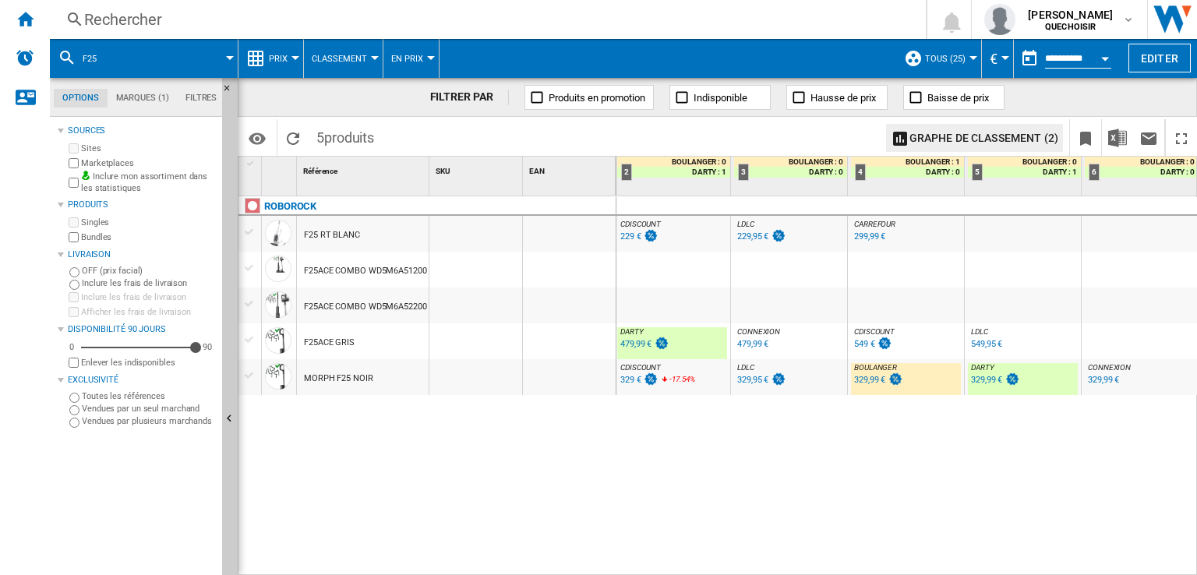
drag, startPoint x: 730, startPoint y: 566, endPoint x: 702, endPoint y: 573, distance: 28.9
click at [702, 572] on div "[PERSON_NAME] : FR [PERSON_NAME] -1.0 % 229 € % N/A [PERSON_NAME] : FR [PERSON_…" at bounding box center [908, 386] width 582 height 380
click at [986, 380] on div "329,99 €" at bounding box center [986, 380] width 31 height 10
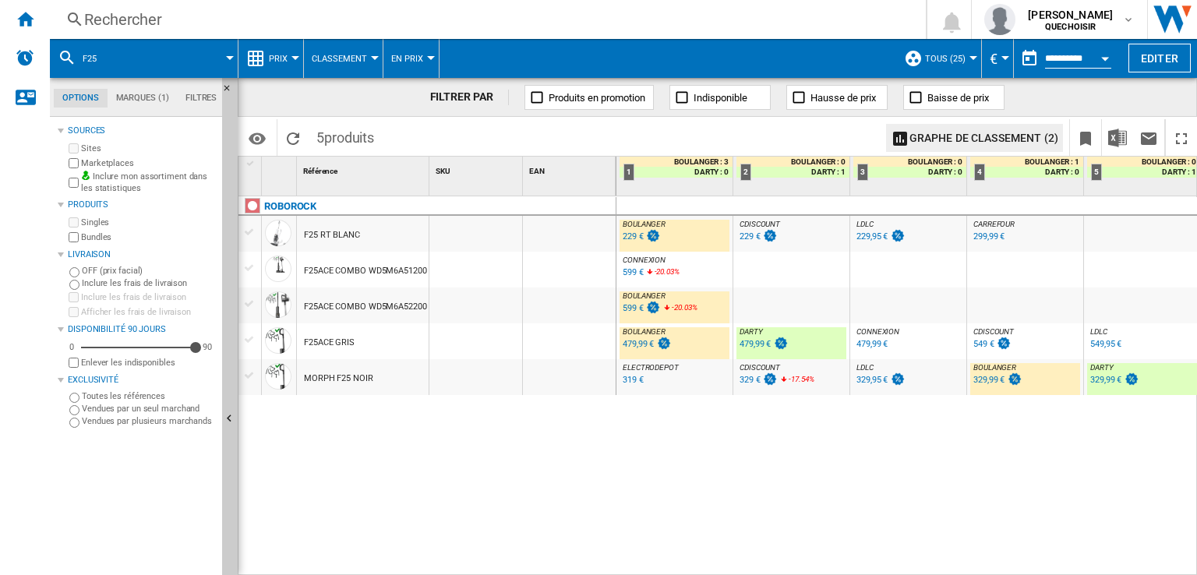
click at [981, 380] on div "329,99 €" at bounding box center [989, 380] width 31 height 10
click at [326, 58] on span "Classement" at bounding box center [339, 59] width 55 height 10
click at [294, 62] on md-backdrop at bounding box center [598, 287] width 1197 height 575
click at [293, 60] on button "Prix" at bounding box center [282, 58] width 27 height 39
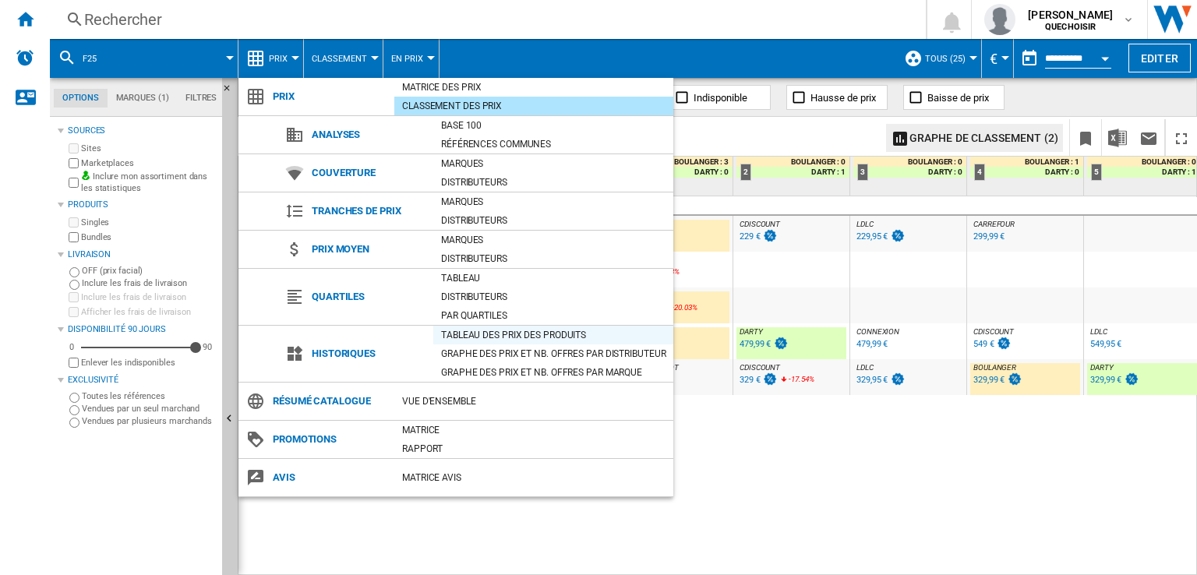
click at [502, 336] on div "Tableau des prix des produits" at bounding box center [553, 335] width 240 height 16
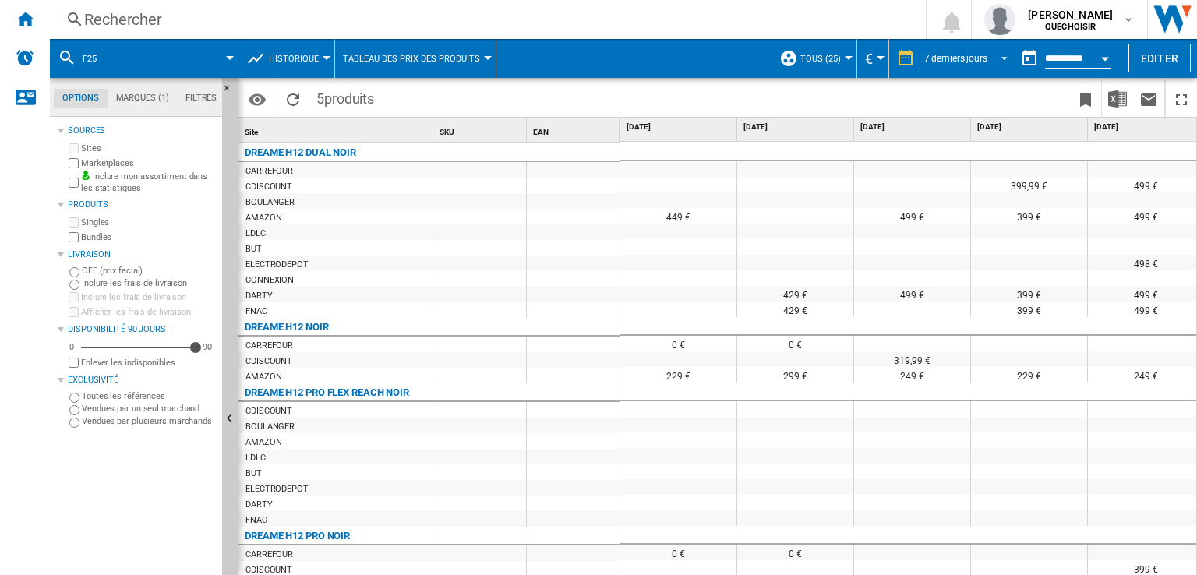
click at [982, 62] on div "7 derniers jours" at bounding box center [956, 58] width 63 height 11
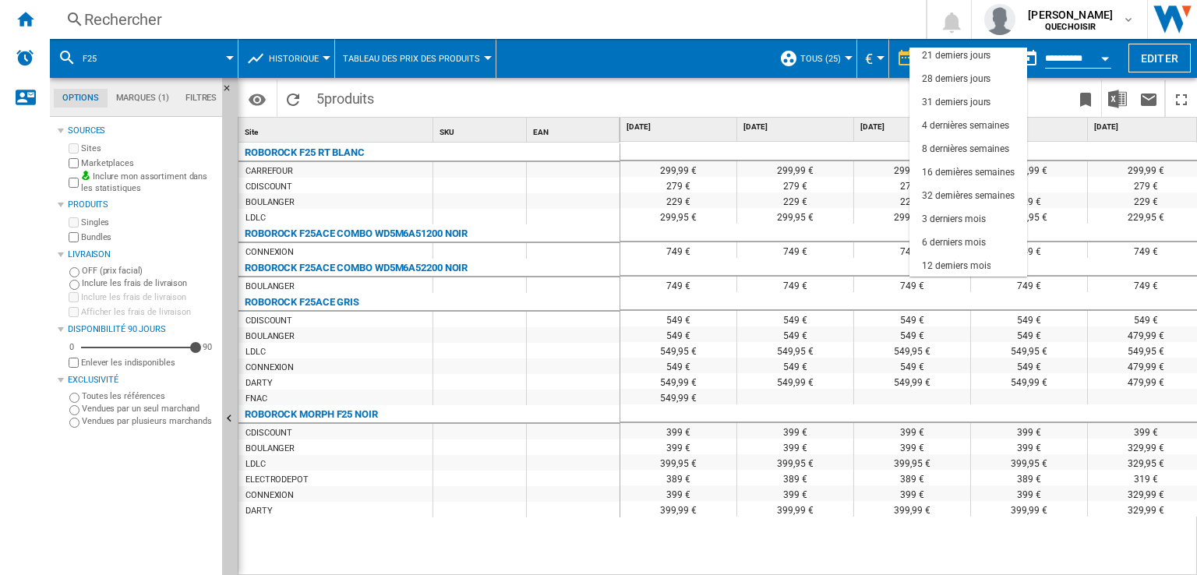
scroll to position [97, 0]
click at [964, 263] on div "18 derniers mois" at bounding box center [956, 266] width 69 height 13
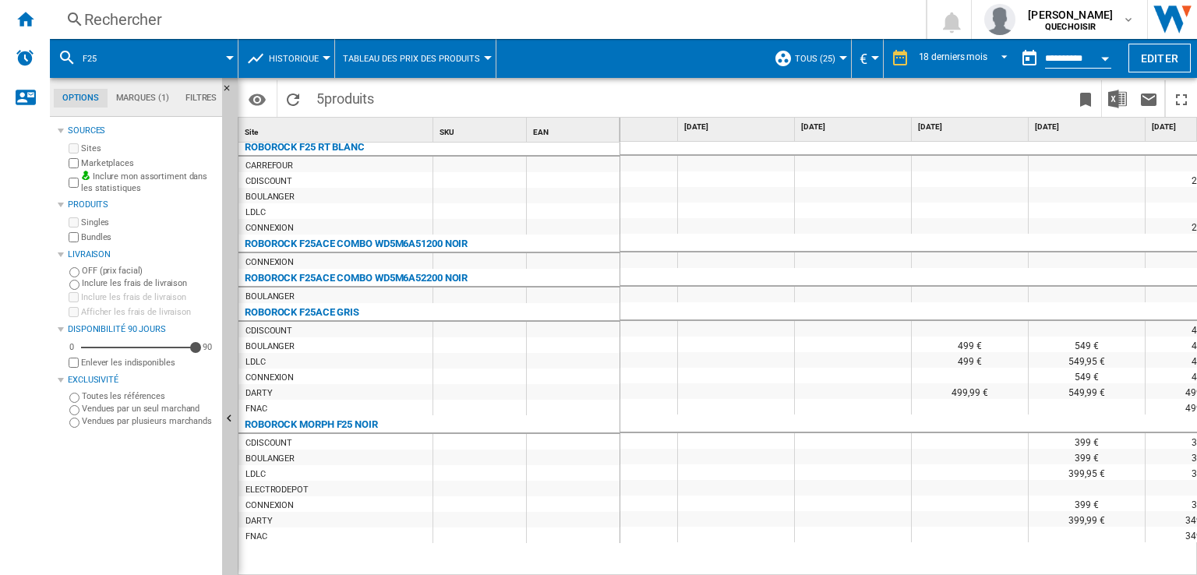
scroll to position [5, 712]
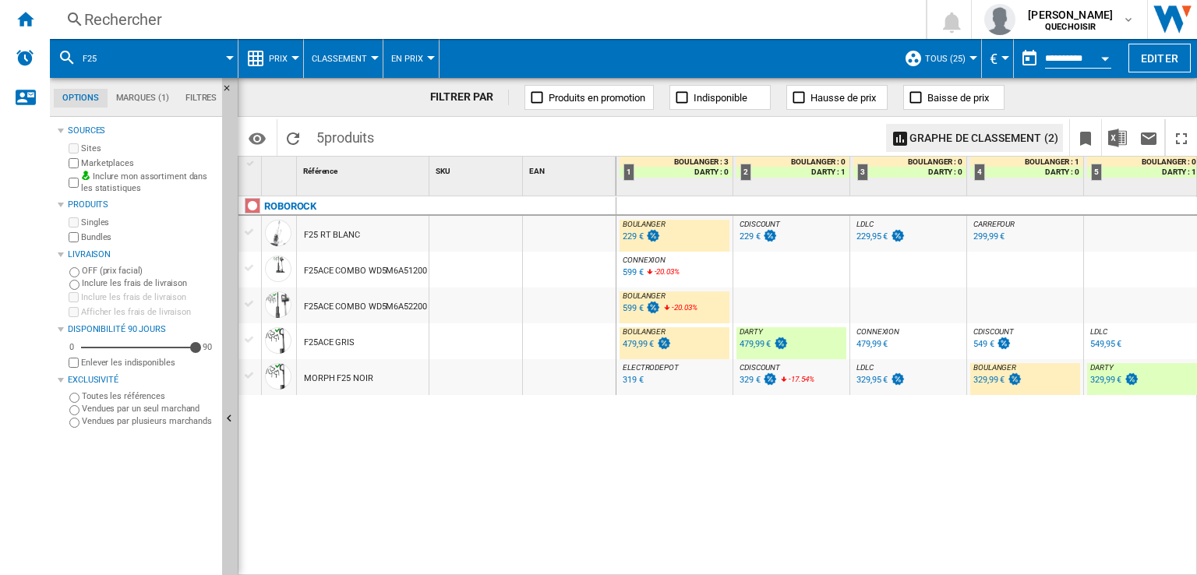
click at [427, 422] on div "ROBOROCK F25 RT BLANC F25ACE COMBO WD5M6A51200 NOIR F25ACE COMBO WD5M6A52200 NO…" at bounding box center [428, 382] width 378 height 373
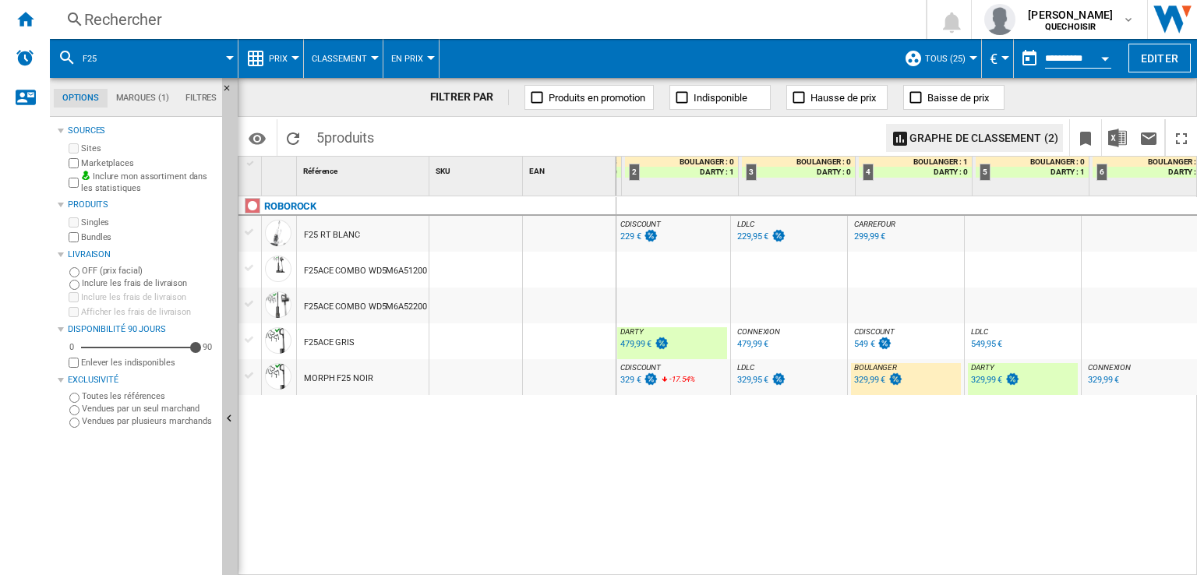
scroll to position [0, 119]
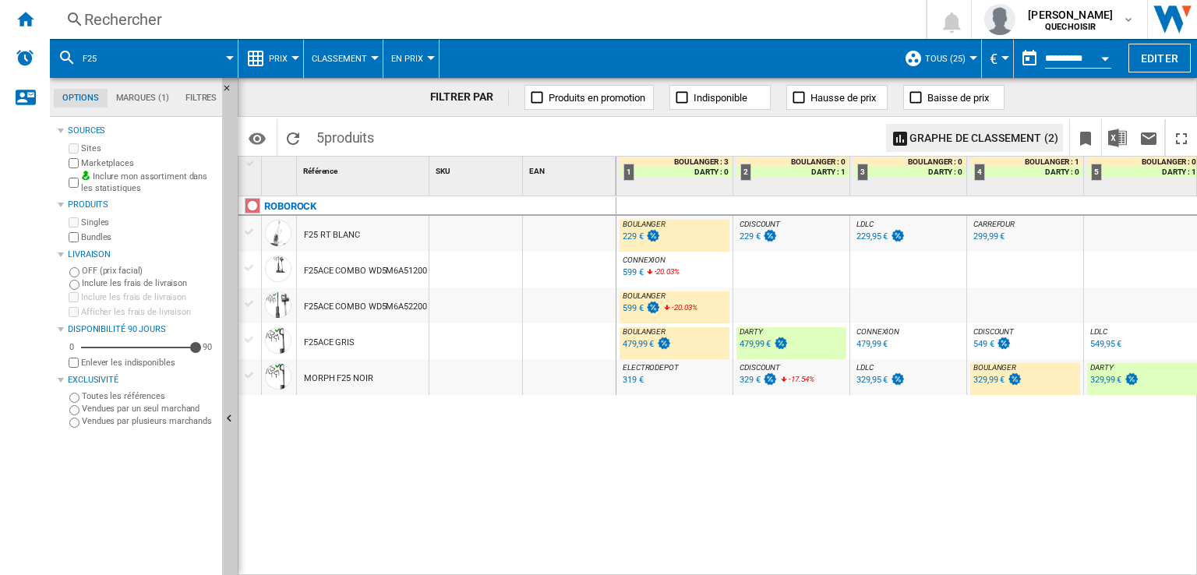
click at [1105, 381] on div "329,99 €" at bounding box center [1106, 380] width 31 height 10
click at [446, 26] on div "Rechercher" at bounding box center [484, 20] width 801 height 22
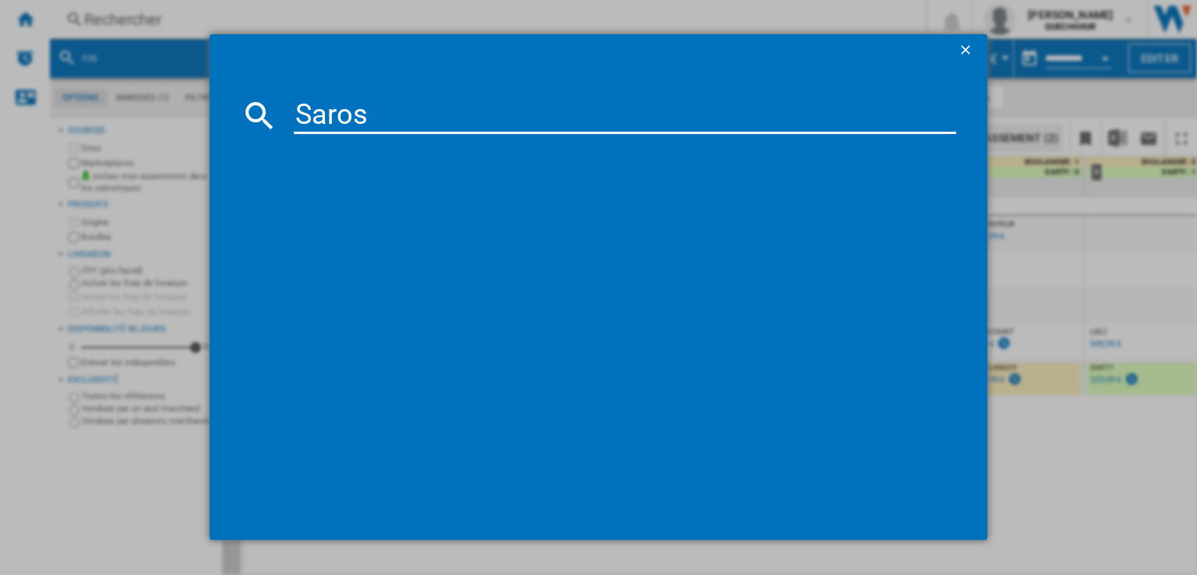
type input "Saros"
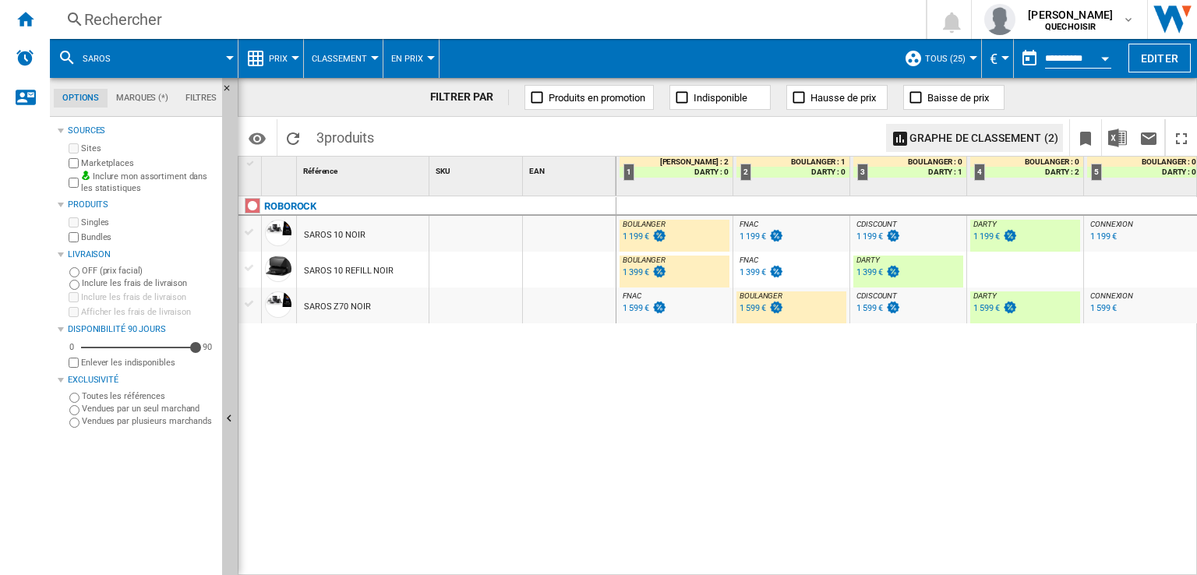
click at [635, 271] on div "1 399 €" at bounding box center [636, 272] width 27 height 10
click at [864, 272] on div "1 399 €" at bounding box center [870, 272] width 27 height 10
click at [461, 16] on div "Rechercher" at bounding box center [484, 20] width 801 height 22
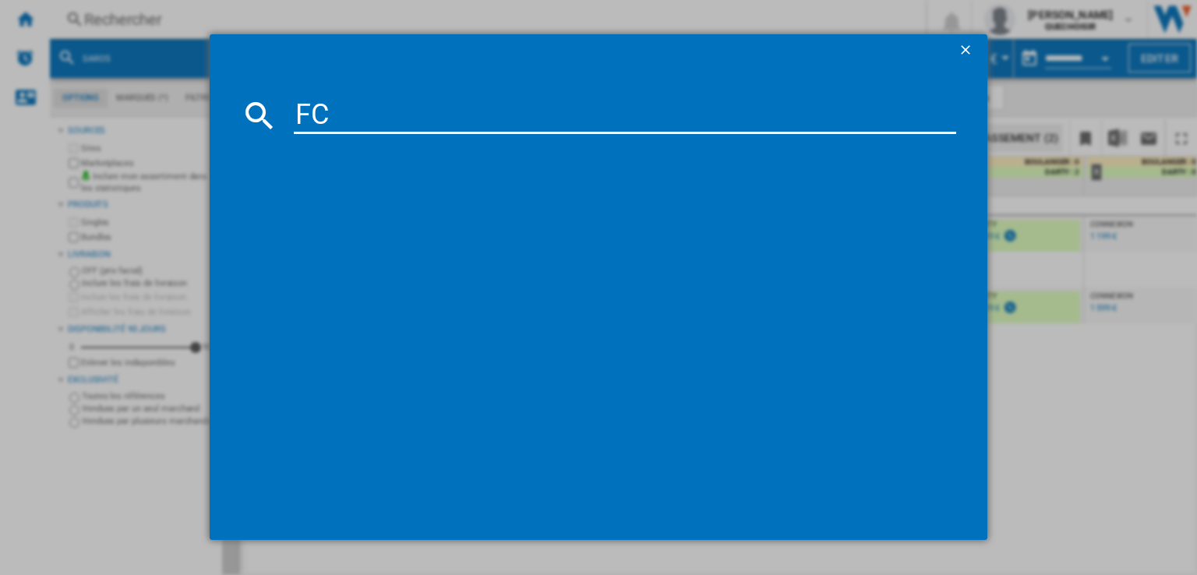
type input "FCv"
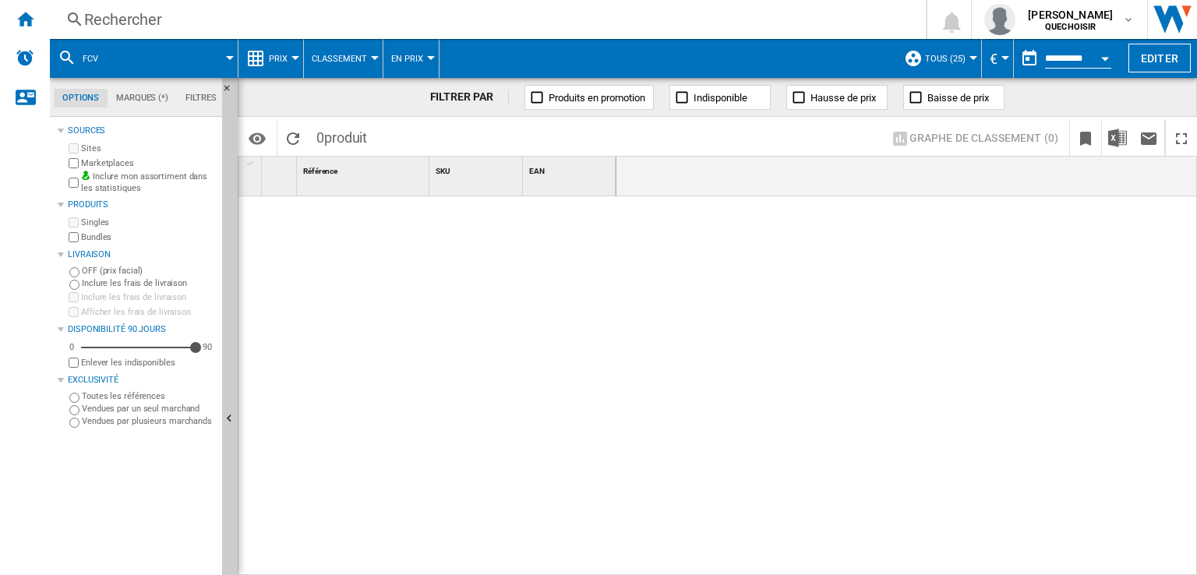
click at [259, 28] on div "Rechercher" at bounding box center [484, 20] width 801 height 22
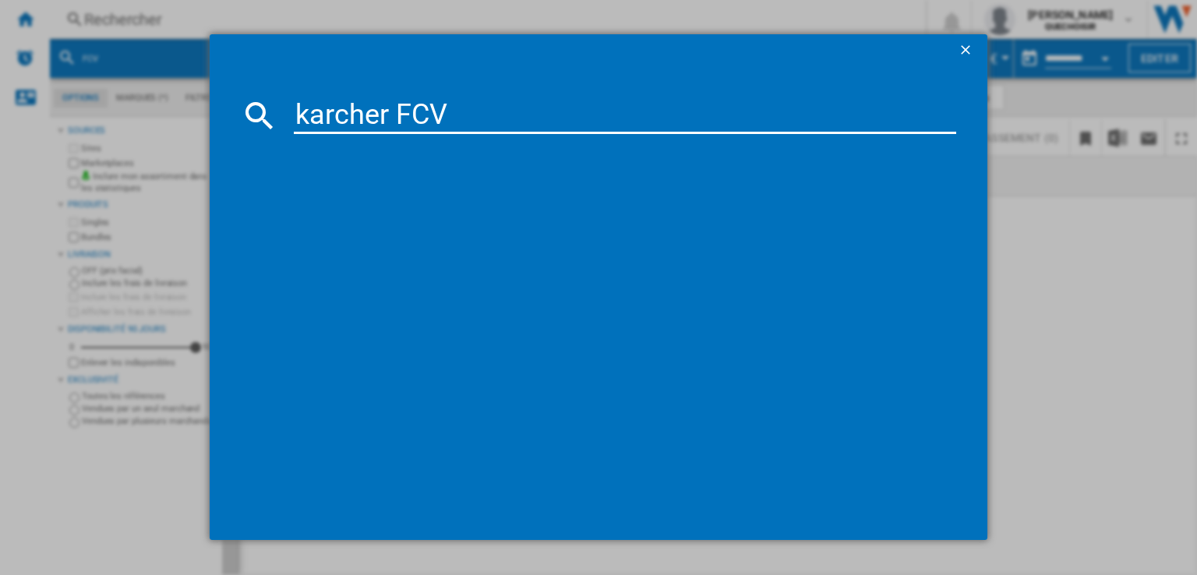
type input "karcher FC"
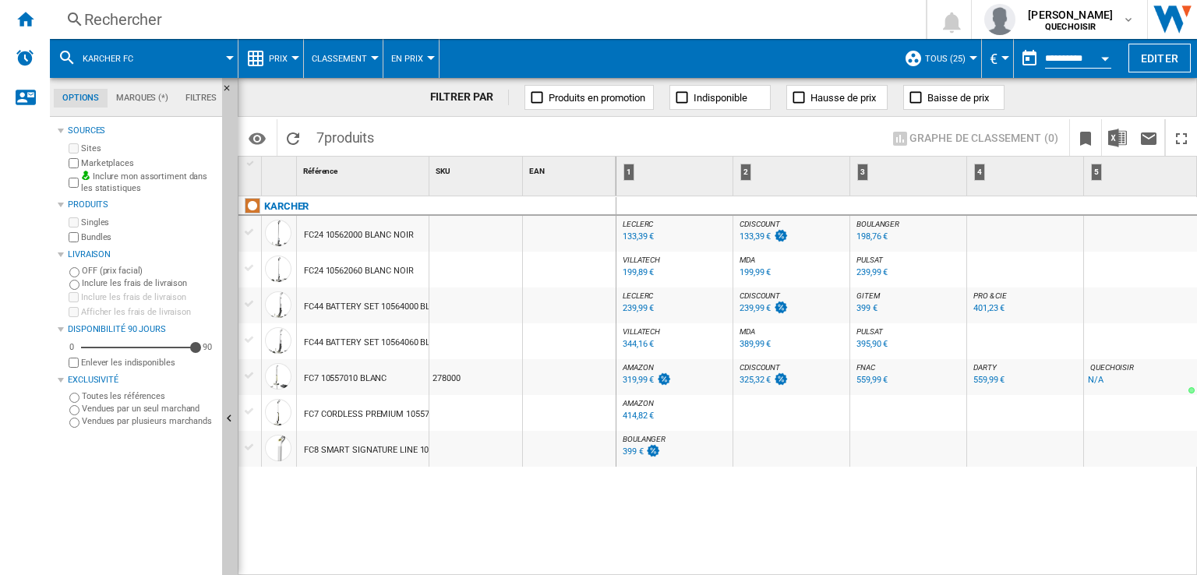
click at [980, 368] on span "DARTY" at bounding box center [985, 367] width 23 height 9
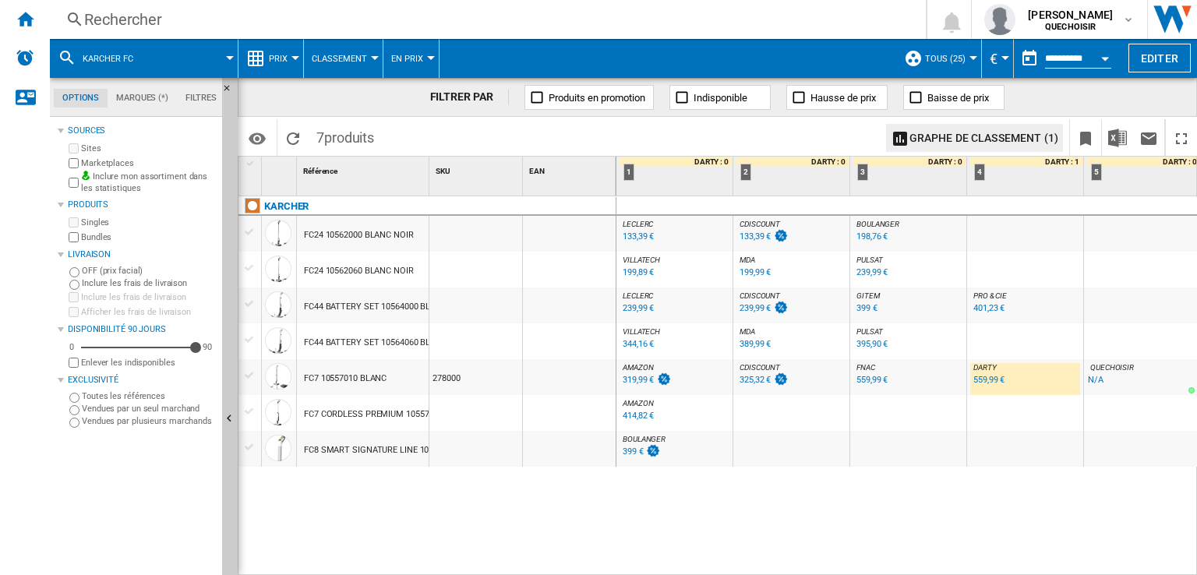
click at [893, 222] on span "BOULANGER" at bounding box center [878, 224] width 43 height 9
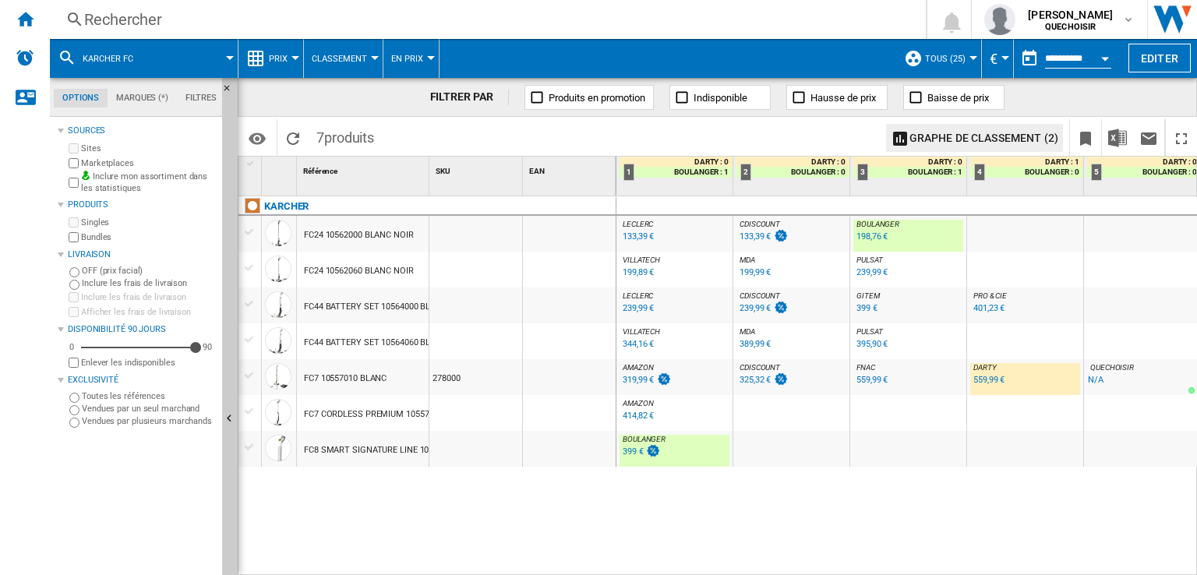
click at [369, 29] on div "Rechercher" at bounding box center [484, 20] width 801 height 22
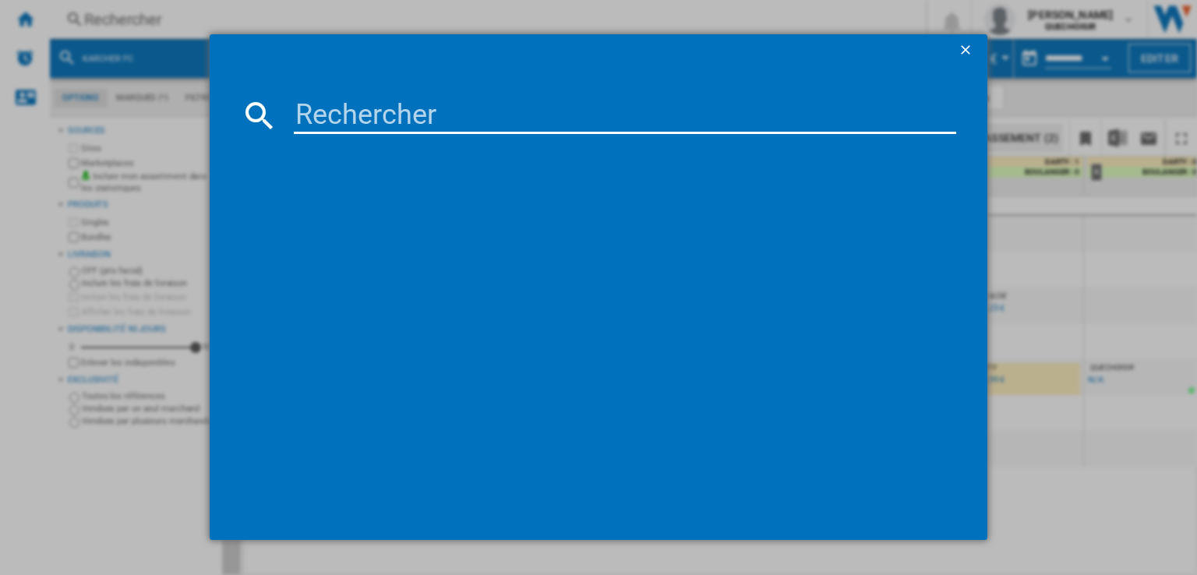
click at [418, 113] on input at bounding box center [625, 115] width 663 height 37
type input "floor one"
drag, startPoint x: 416, startPoint y: 110, endPoint x: 263, endPoint y: 106, distance: 153.6
click at [263, 106] on div "floor one" at bounding box center [599, 115] width 716 height 37
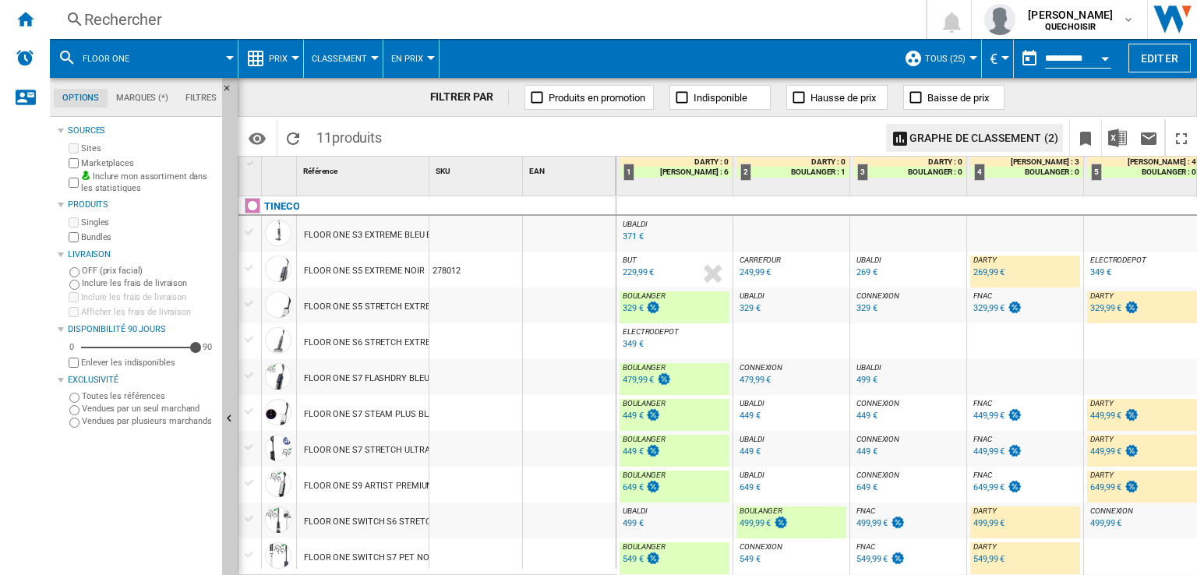
click at [561, 60] on span at bounding box center [668, 58] width 457 height 39
click at [633, 415] on div "449 €" at bounding box center [633, 416] width 21 height 10
drag, startPoint x: 431, startPoint y: 172, endPoint x: 511, endPoint y: 172, distance: 80.3
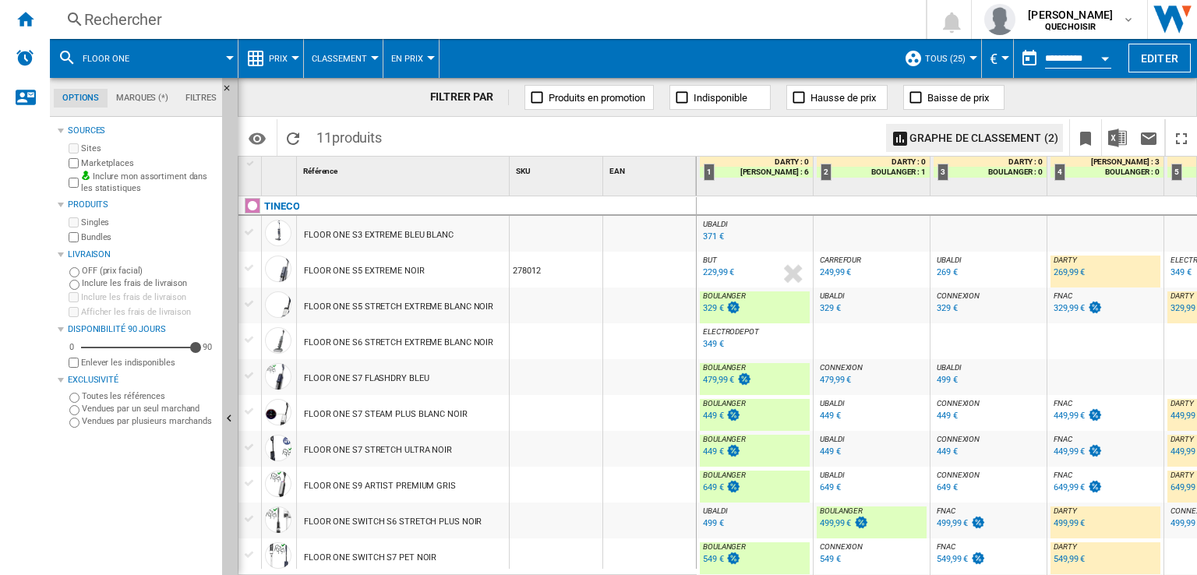
click at [711, 448] on div "449 €" at bounding box center [713, 452] width 21 height 10
click at [1175, 450] on div "449,99 €" at bounding box center [1186, 452] width 31 height 10
click at [398, 16] on div "Rechercher" at bounding box center [484, 20] width 801 height 22
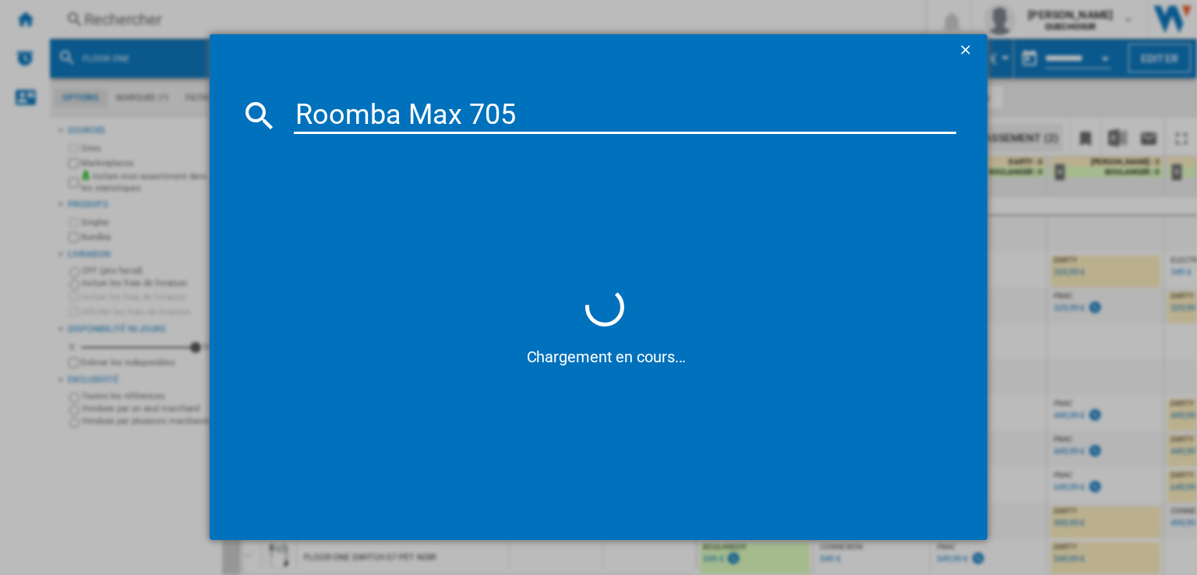
click at [436, 115] on input "Roomba Max 705" at bounding box center [625, 115] width 663 height 37
type input "Roomba 705"
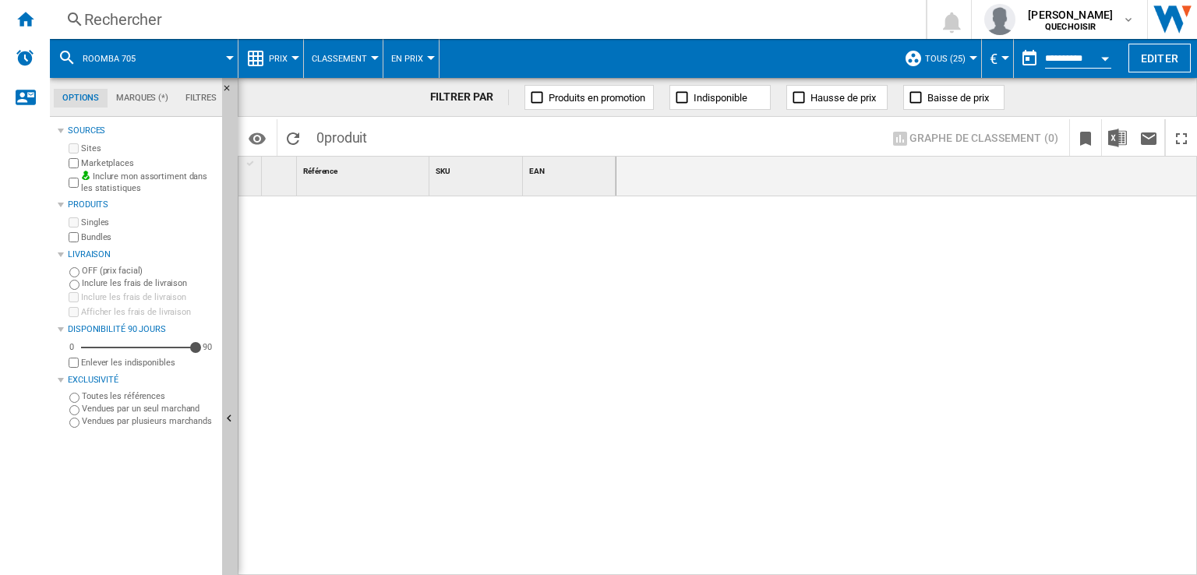
click at [407, 27] on div "Rechercher" at bounding box center [484, 20] width 801 height 22
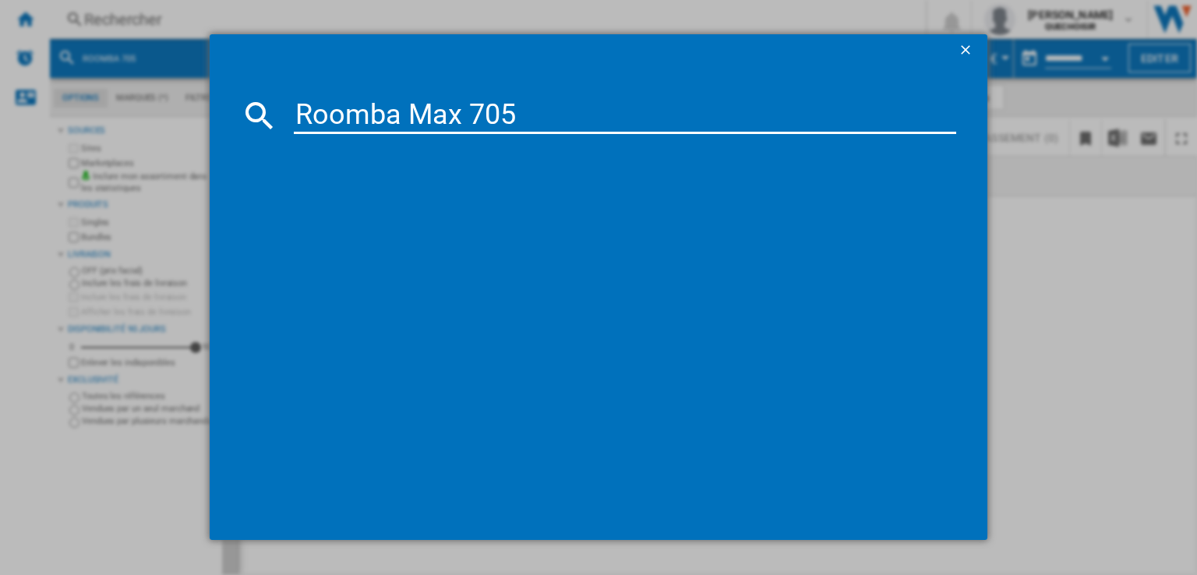
drag, startPoint x: 402, startPoint y: 101, endPoint x: 808, endPoint y: 139, distance: 407.1
click at [791, 140] on md-dialog-content "Roomba Max 705" at bounding box center [599, 302] width 778 height 475
type input "Roomba"
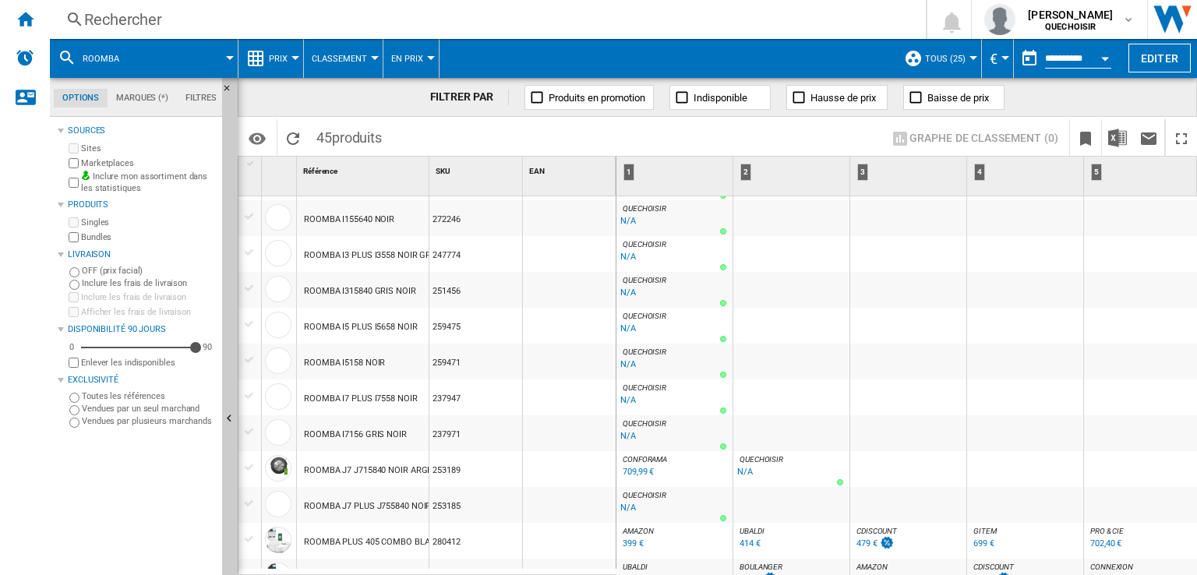
scroll to position [1260, 0]
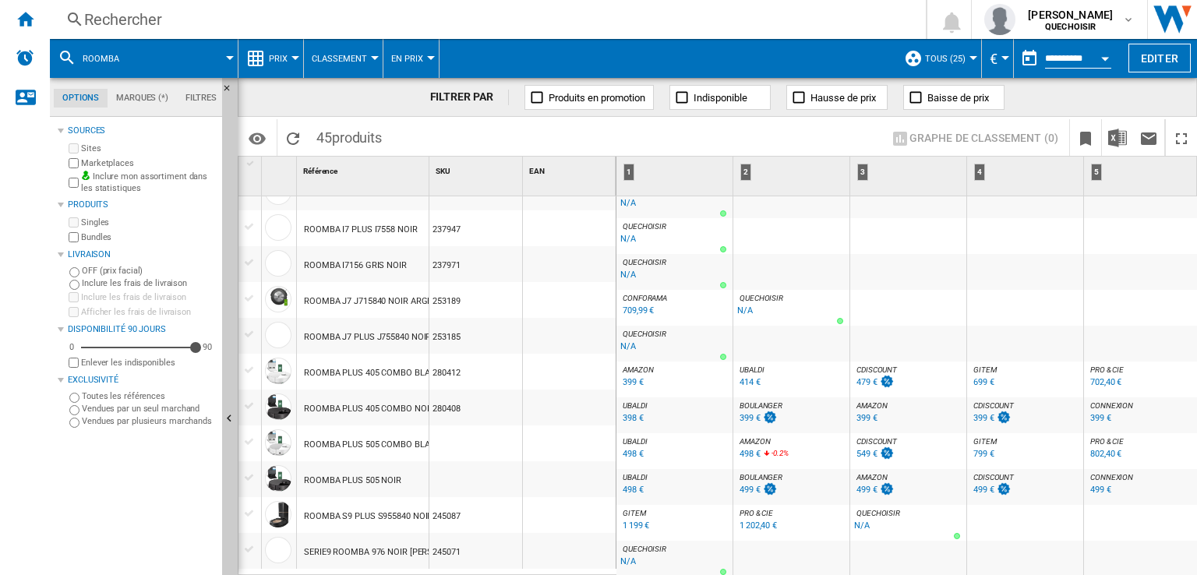
click at [386, 16] on div "Rechercher" at bounding box center [484, 20] width 801 height 22
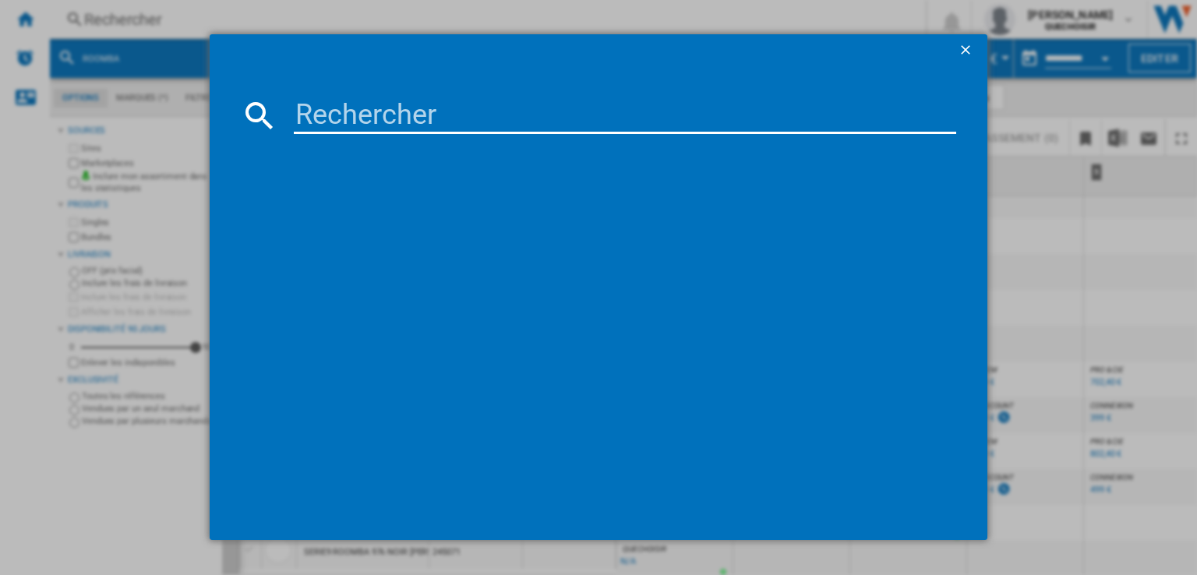
type input "DEEBOT T30"
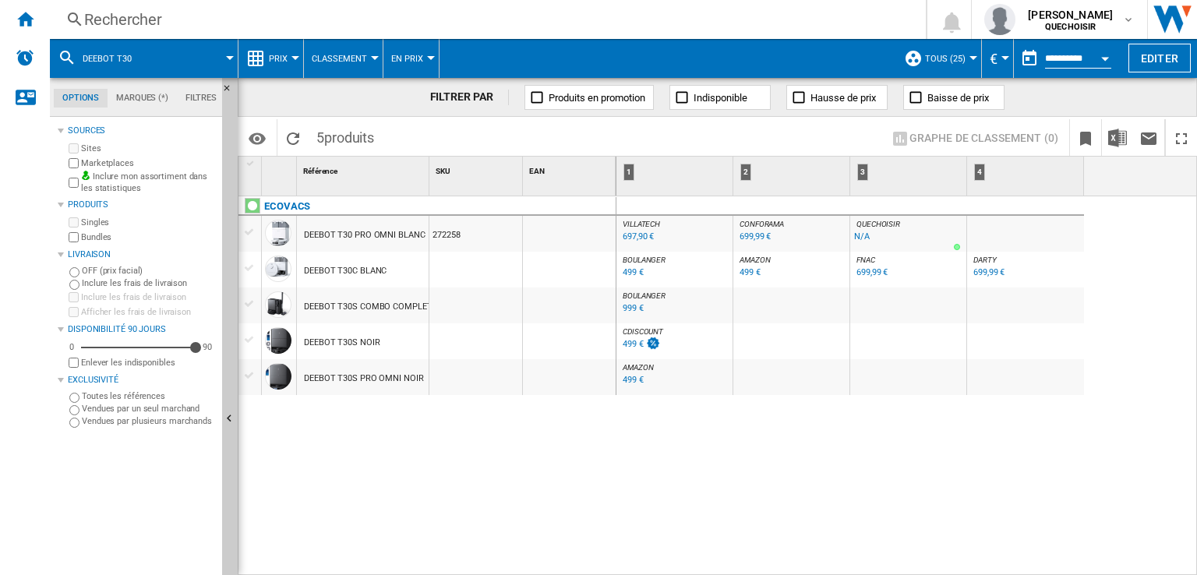
click at [633, 270] on div "499 €" at bounding box center [633, 272] width 21 height 10
click at [979, 273] on div "699,99 €" at bounding box center [989, 272] width 31 height 10
click at [628, 274] on div "499 €" at bounding box center [633, 272] width 21 height 10
click at [636, 343] on div "499 €" at bounding box center [633, 344] width 21 height 10
